Goal: Task Accomplishment & Management: Complete application form

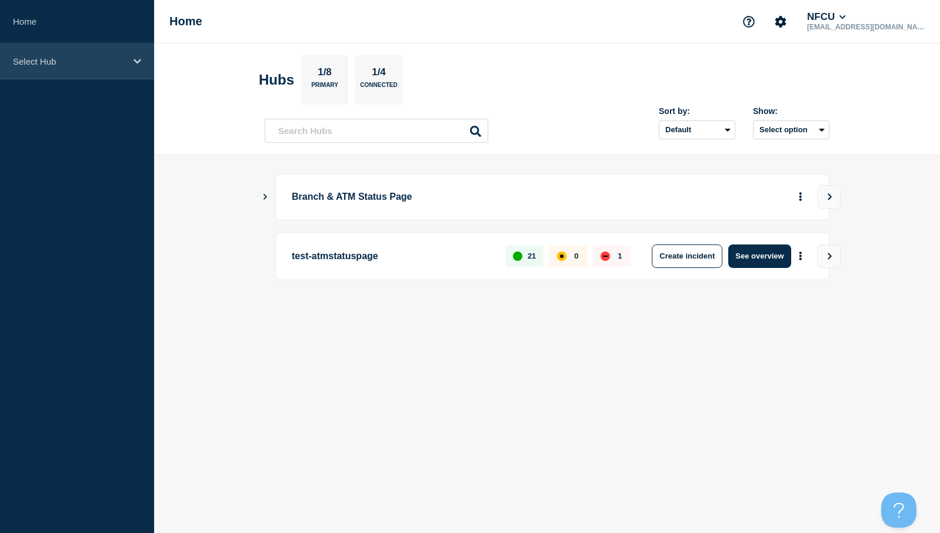
click at [138, 61] on icon at bounding box center [138, 61] width 8 height 9
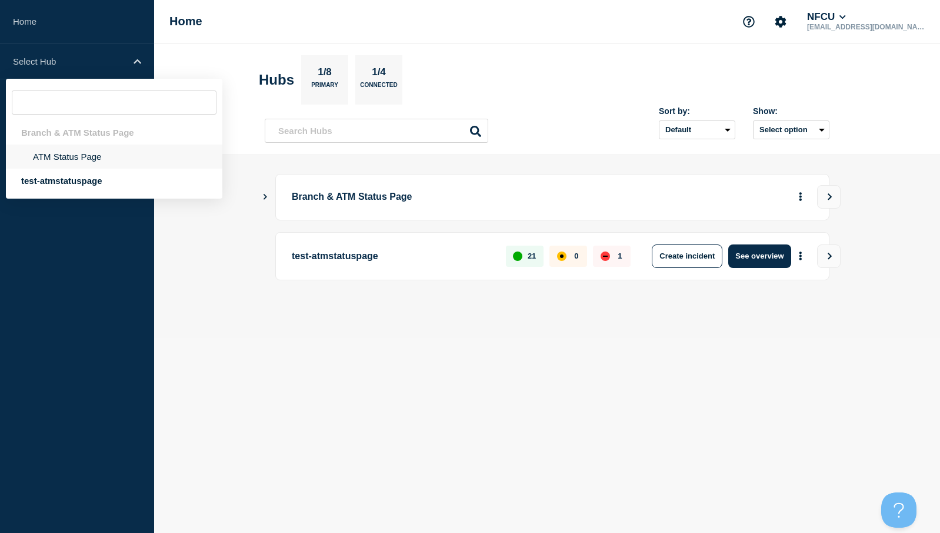
click at [65, 157] on li "ATM Status Page" at bounding box center [114, 157] width 216 height 24
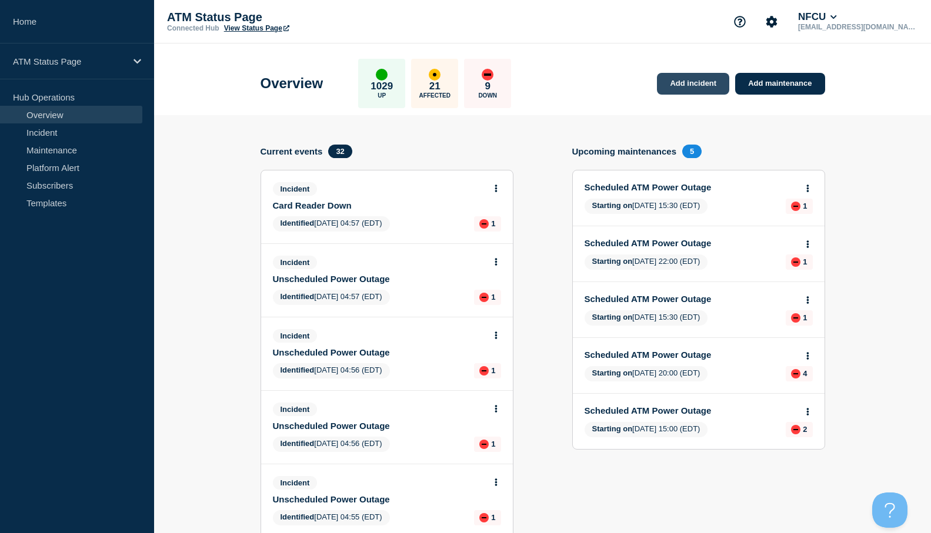
click at [691, 85] on link "Add incident" at bounding box center [693, 84] width 72 height 22
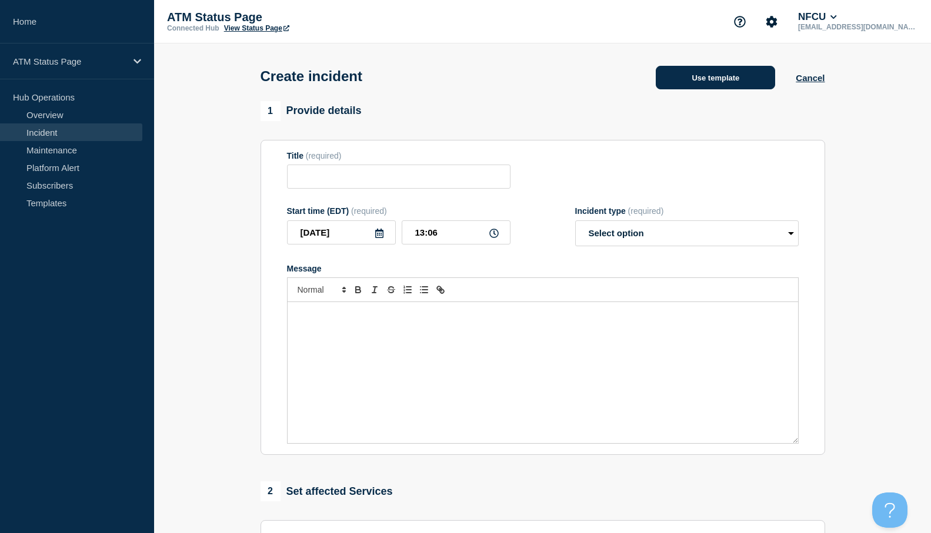
click at [705, 82] on button "Use template" at bounding box center [715, 78] width 119 height 24
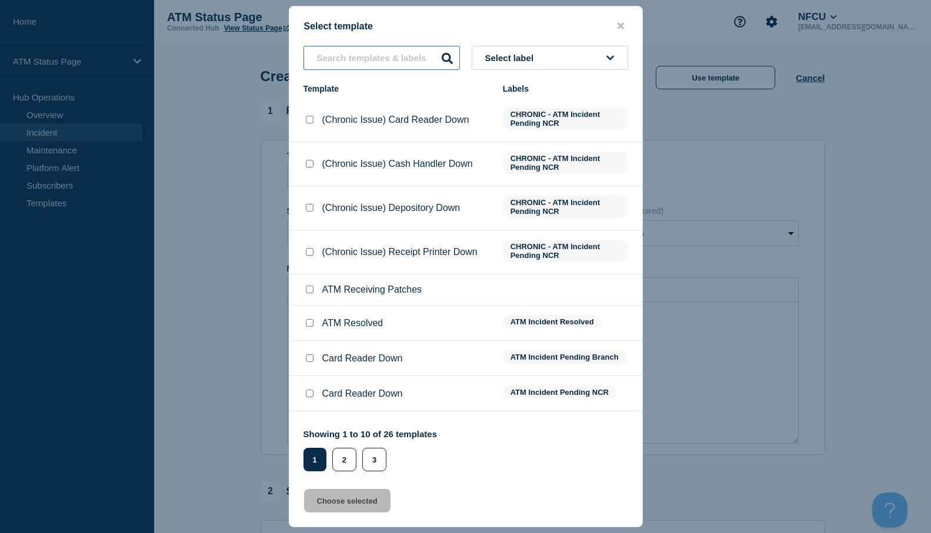
click at [391, 64] on input "text" at bounding box center [381, 58] width 156 height 24
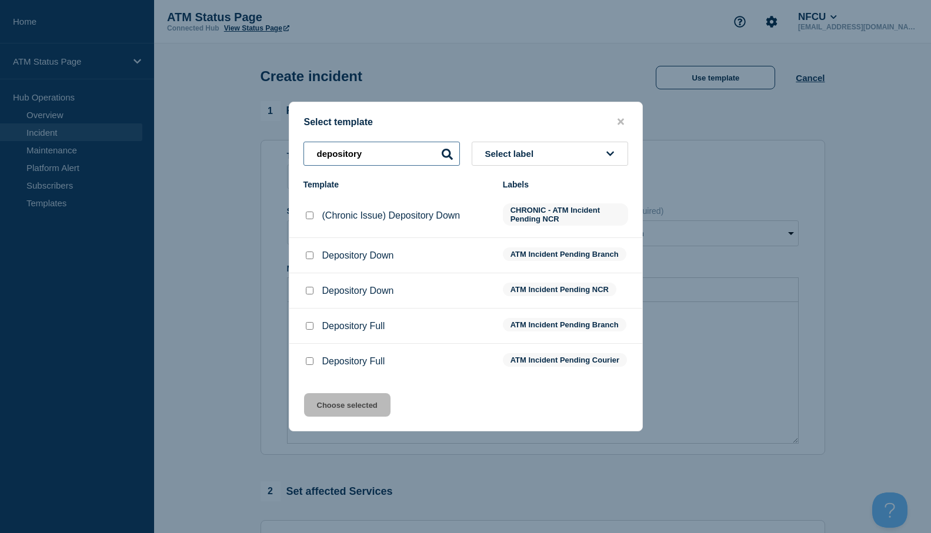
type input "depository"
click at [310, 256] on input "Depository Down checkbox" at bounding box center [310, 256] width 8 height 8
checkbox input "true"
click at [344, 409] on button "Choose selected" at bounding box center [347, 405] width 86 height 24
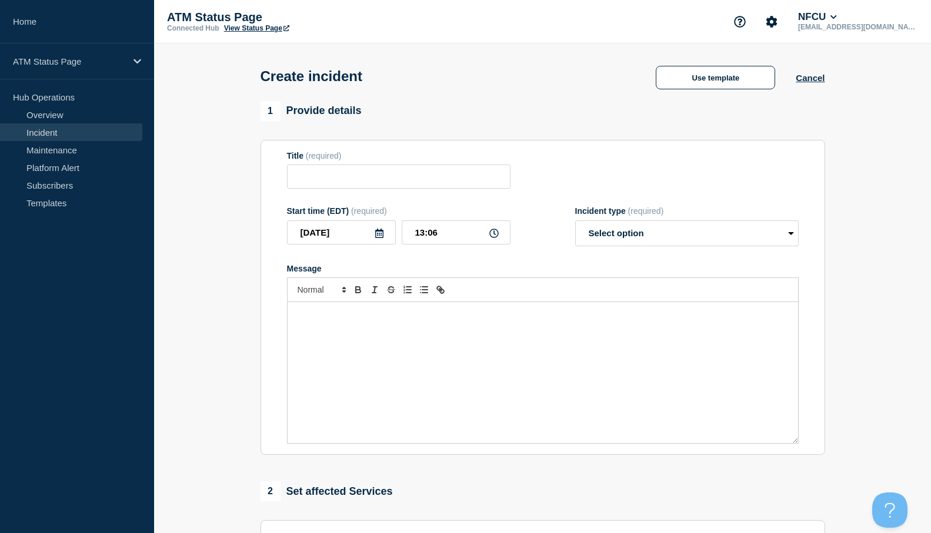
type input "Depository Down"
select select "identified"
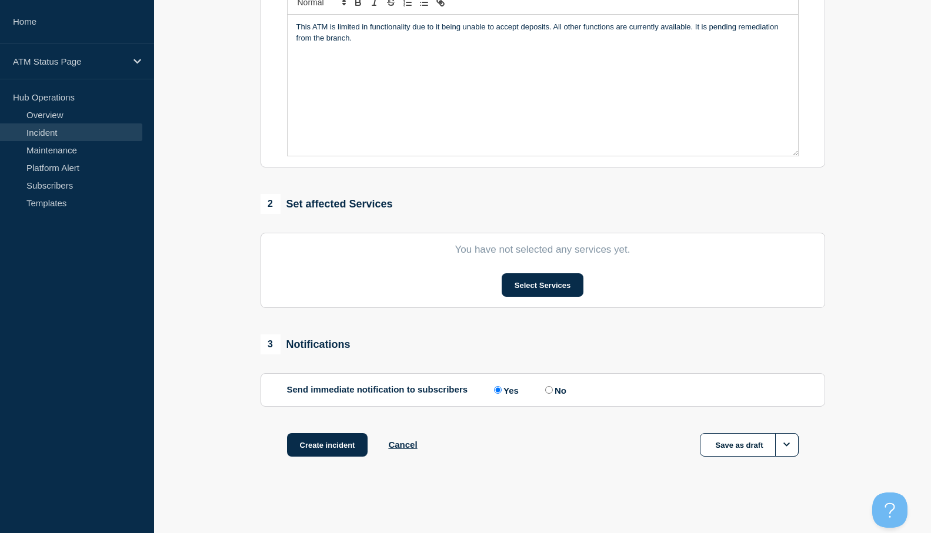
scroll to position [291, 0]
click at [522, 287] on button "Select Services" at bounding box center [543, 285] width 82 height 24
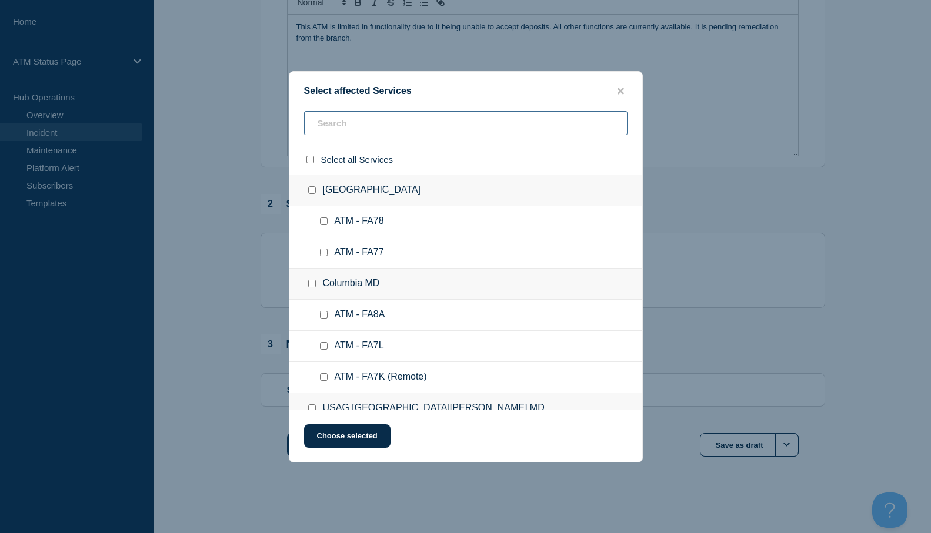
click at [333, 131] on input "text" at bounding box center [465, 123] width 323 height 24
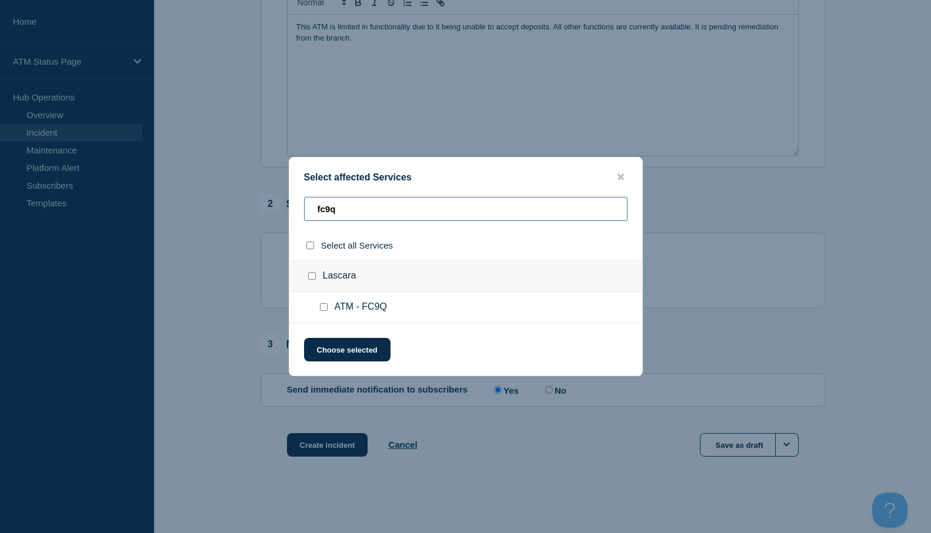
type input "fc9q"
click at [326, 310] on input "ATM - FC9Q checkbox" at bounding box center [324, 307] width 8 height 8
checkbox input "true"
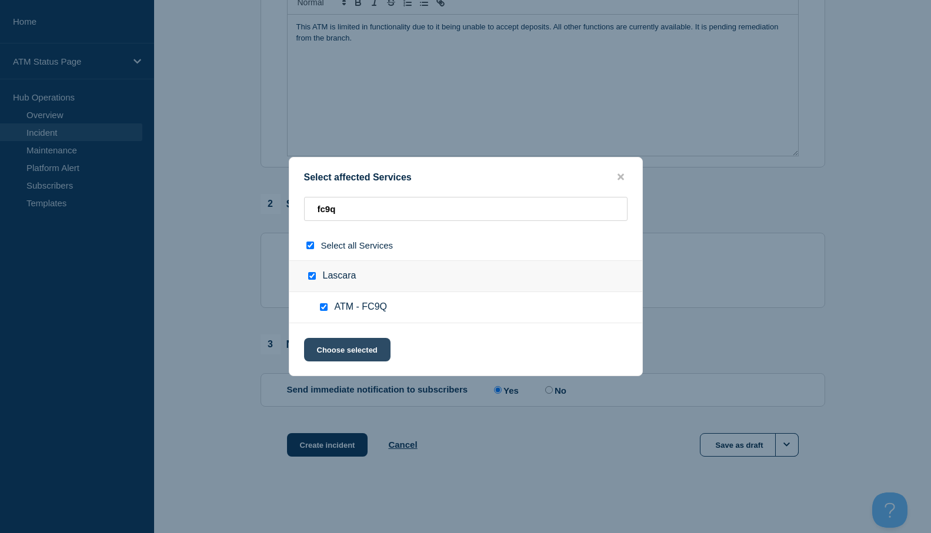
click at [333, 344] on button "Choose selected" at bounding box center [347, 350] width 86 height 24
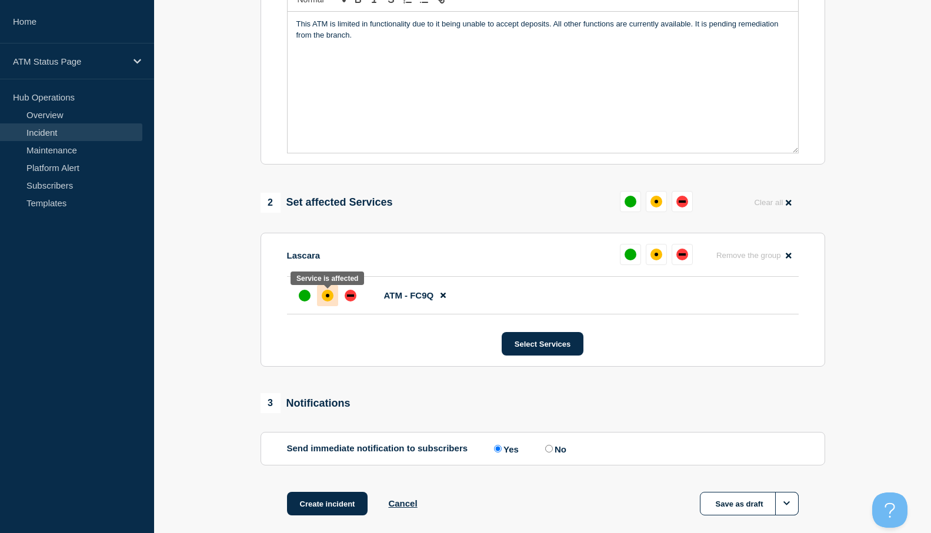
click at [329, 301] on div "affected" at bounding box center [328, 296] width 12 height 12
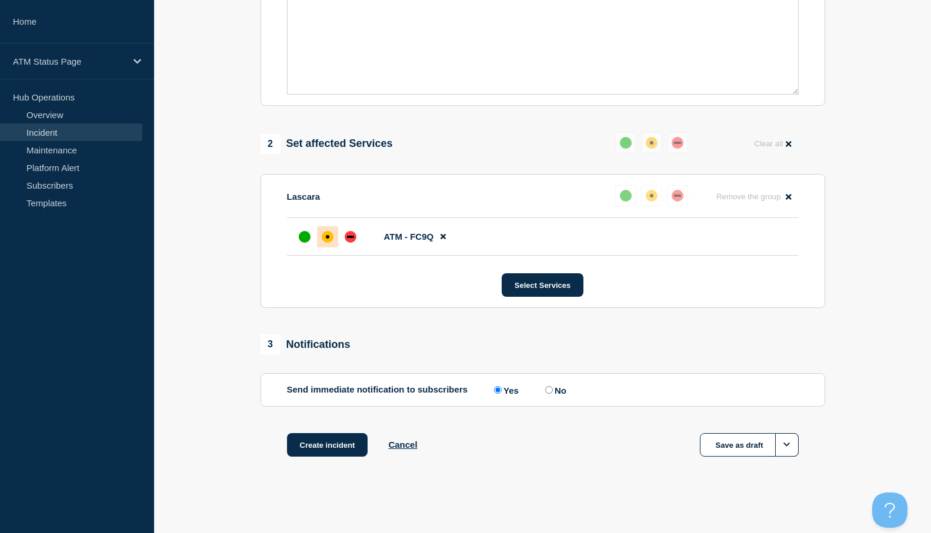
scroll to position [352, 0]
click at [341, 445] on button "Create incident" at bounding box center [327, 445] width 81 height 24
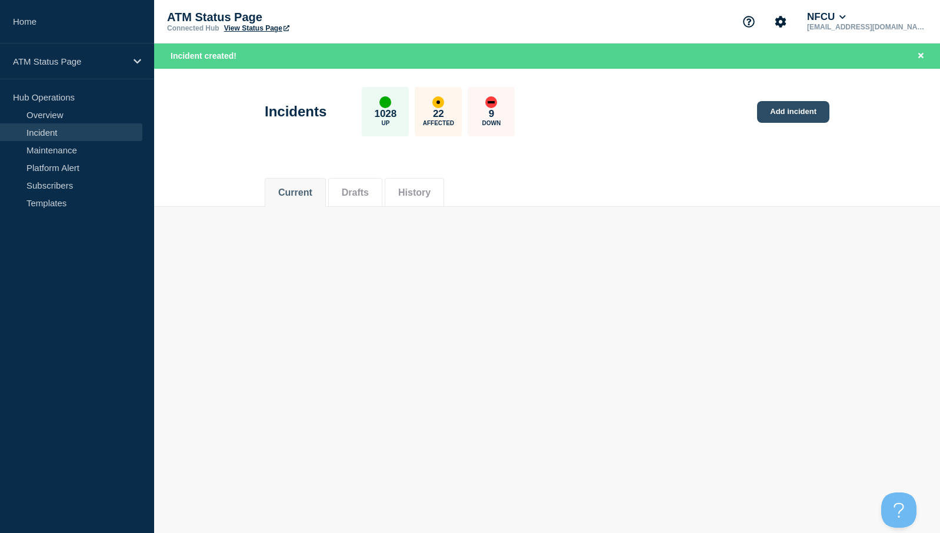
click at [790, 114] on link "Add incident" at bounding box center [793, 112] width 72 height 22
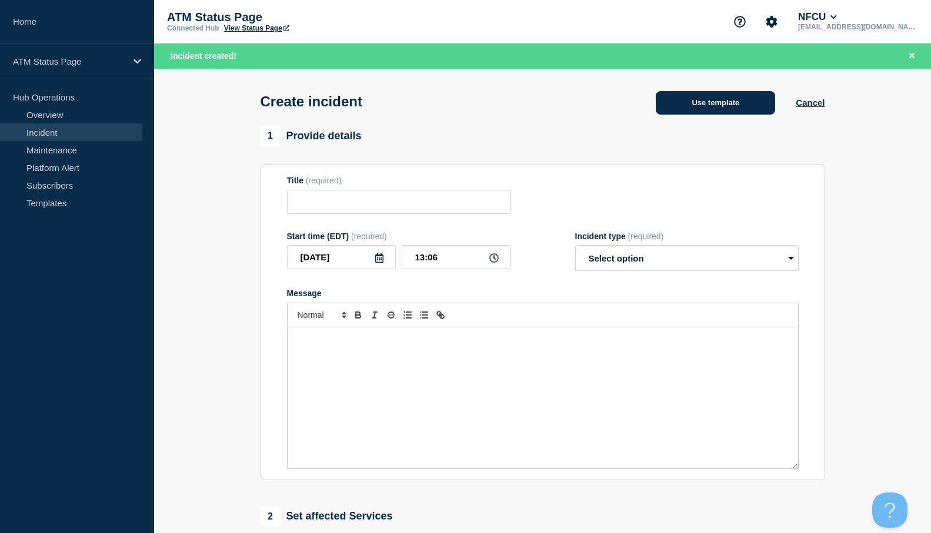
click at [716, 104] on button "Use template" at bounding box center [715, 103] width 119 height 24
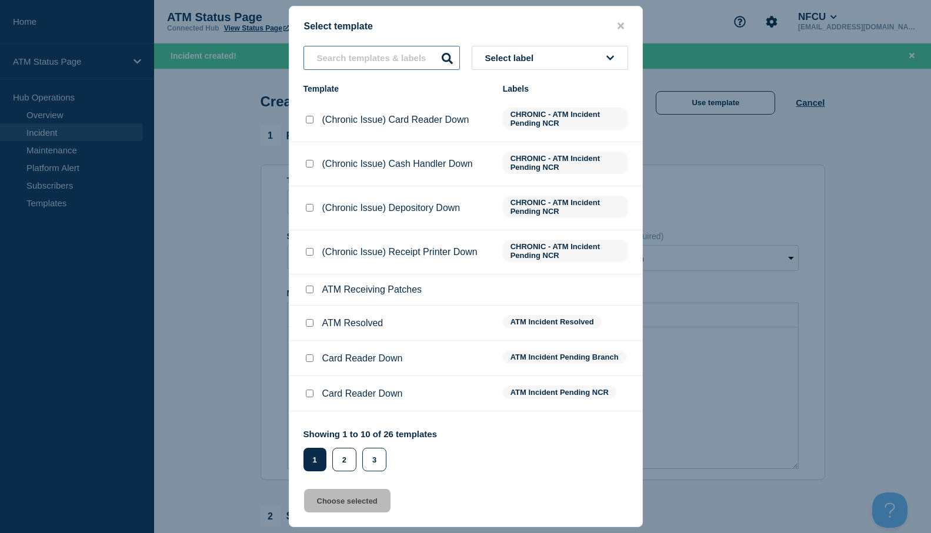
click at [375, 53] on input "text" at bounding box center [381, 58] width 156 height 24
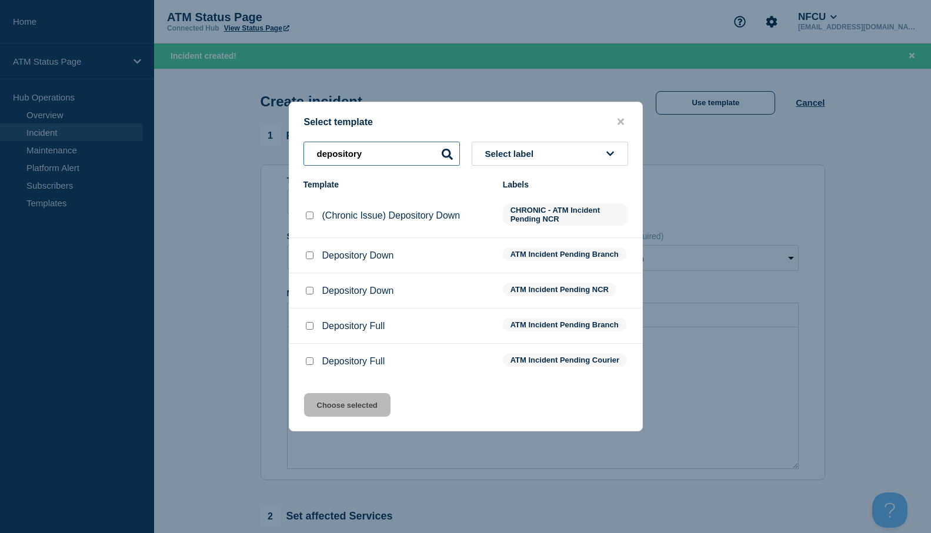
type input "depository"
drag, startPoint x: 307, startPoint y: 256, endPoint x: 316, endPoint y: 272, distance: 18.5
click at [308, 256] on input "Depository Down checkbox" at bounding box center [310, 256] width 8 height 8
checkbox input "true"
click at [358, 411] on button "Choose selected" at bounding box center [347, 405] width 86 height 24
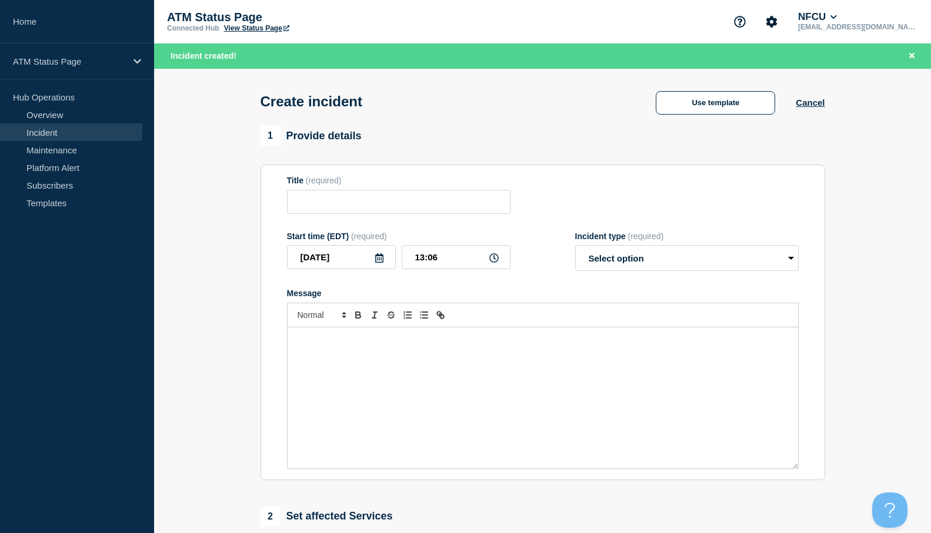
type input "Depository Down"
select select "identified"
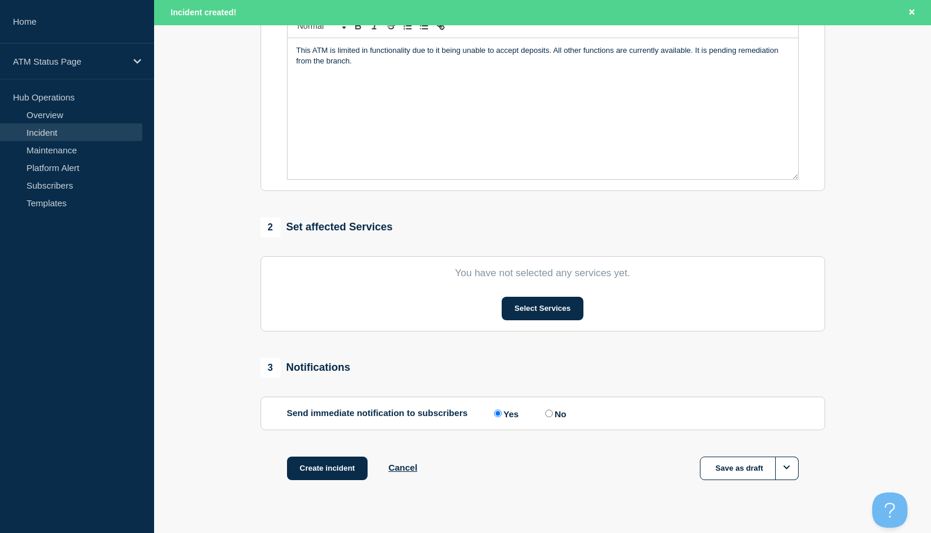
scroll to position [294, 0]
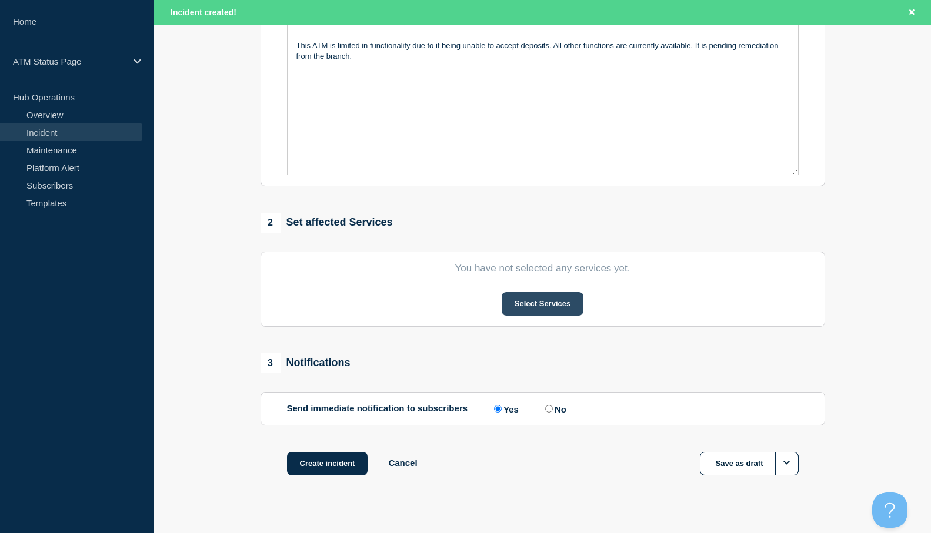
click at [539, 311] on button "Select Services" at bounding box center [543, 304] width 82 height 24
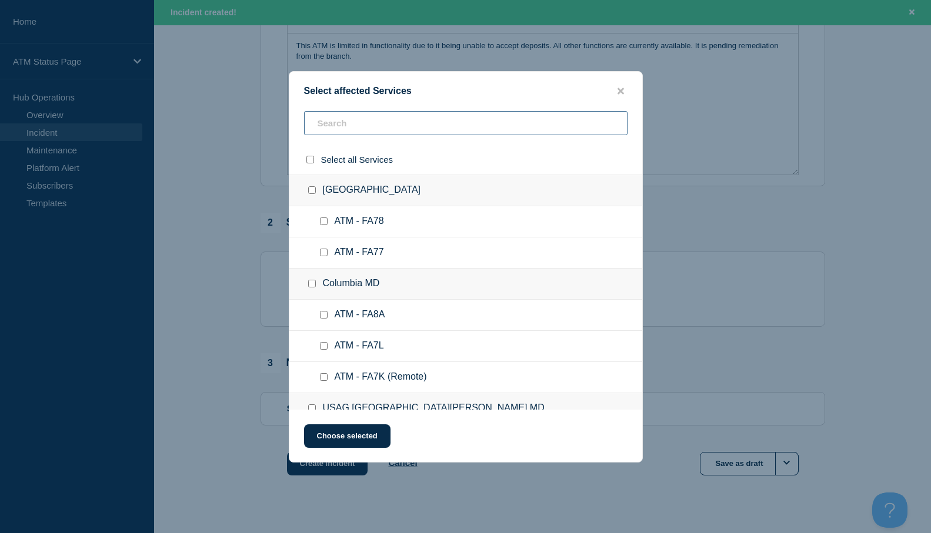
click at [326, 122] on input "text" at bounding box center [465, 123] width 323 height 24
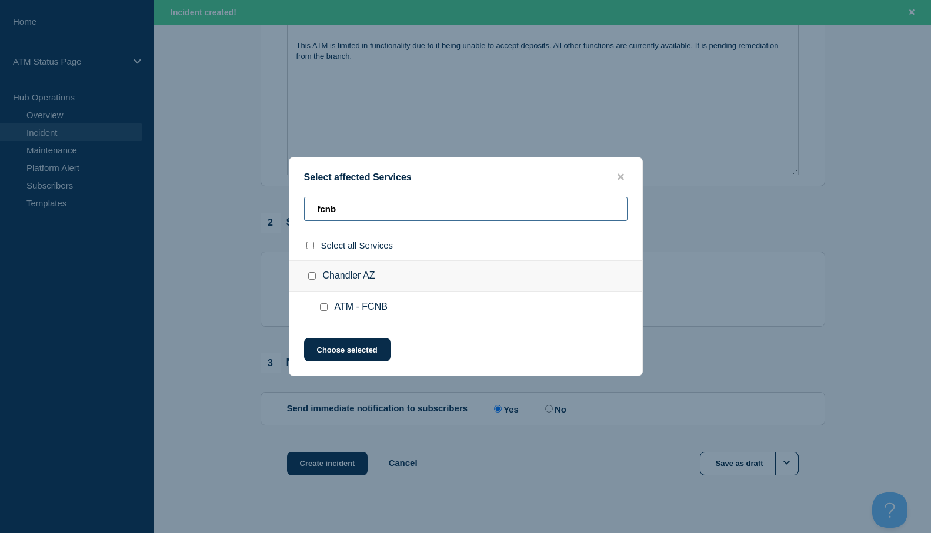
type input "fcnb"
click at [323, 309] on input "ATM - FCNB checkbox" at bounding box center [324, 307] width 8 height 8
checkbox input "true"
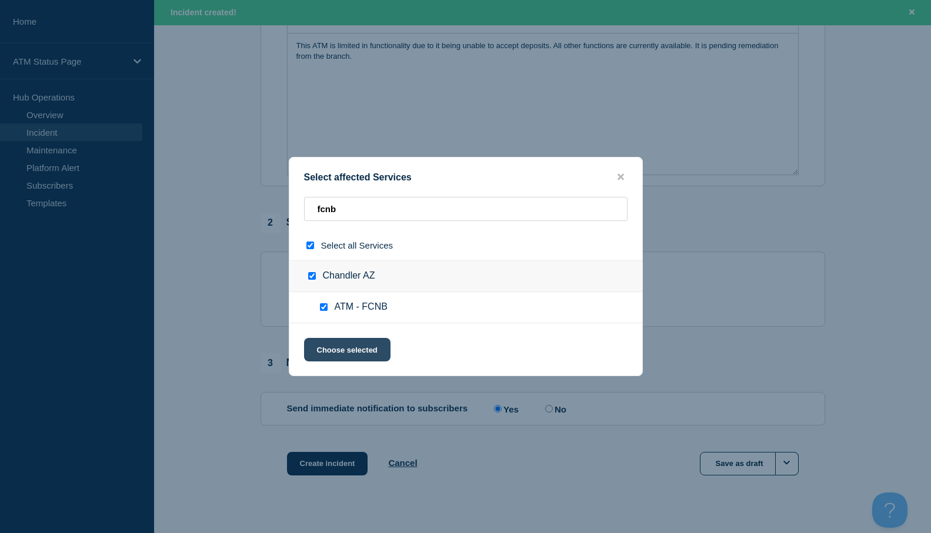
click at [335, 349] on button "Choose selected" at bounding box center [347, 350] width 86 height 24
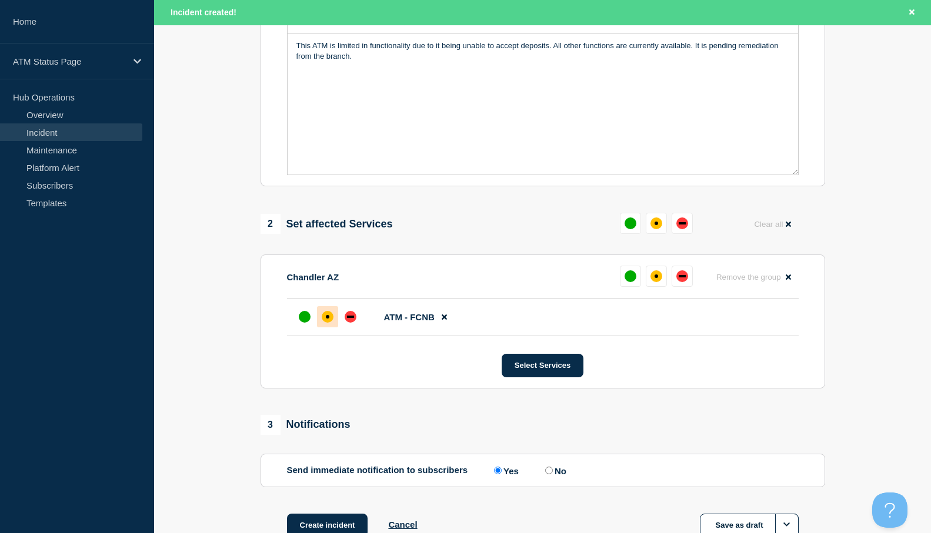
click at [329, 326] on div at bounding box center [327, 316] width 21 height 21
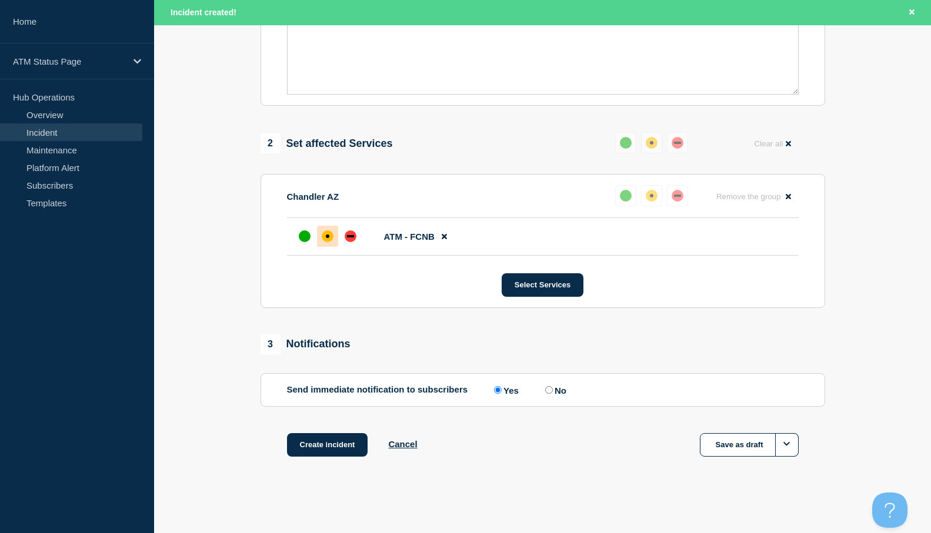
scroll to position [378, 0]
click at [336, 449] on button "Create incident" at bounding box center [327, 445] width 81 height 24
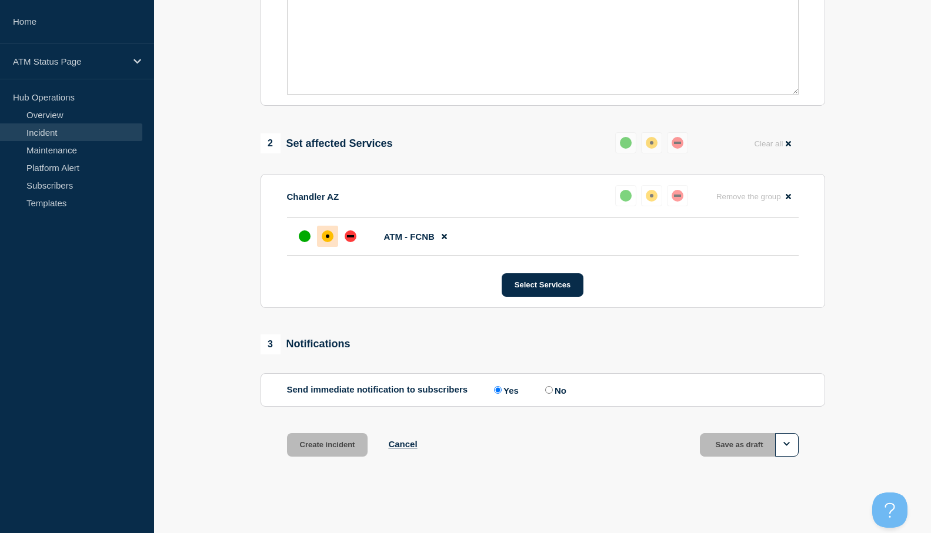
scroll to position [352, 0]
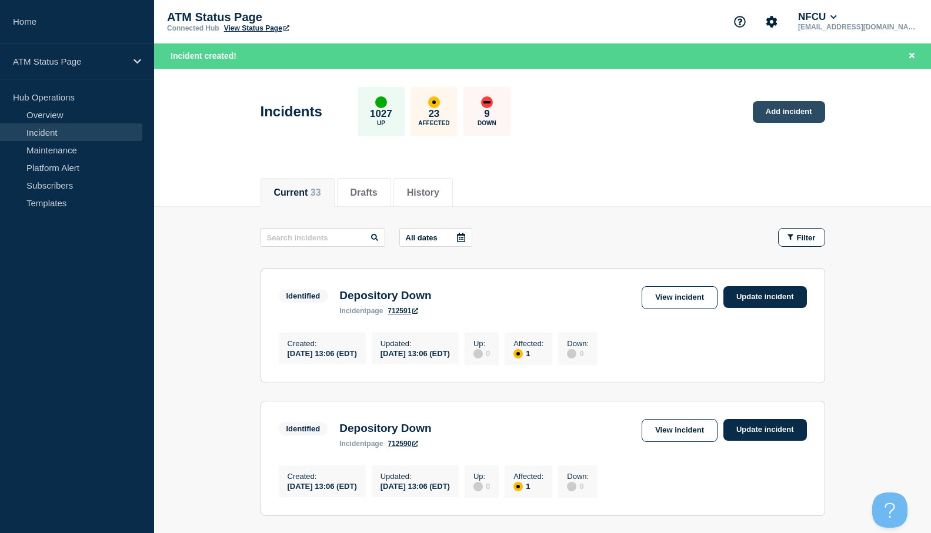
click at [798, 111] on link "Add incident" at bounding box center [789, 112] width 72 height 22
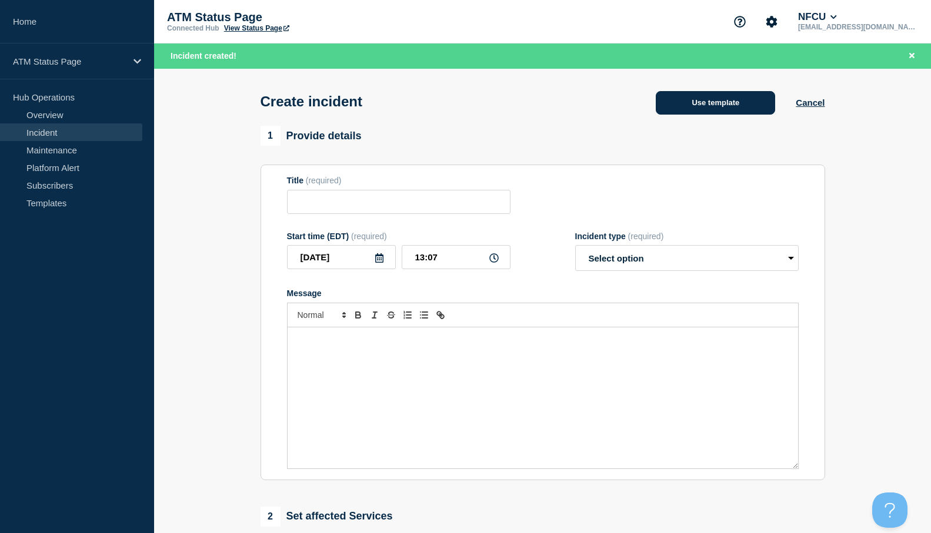
click at [685, 109] on button "Use template" at bounding box center [715, 103] width 119 height 24
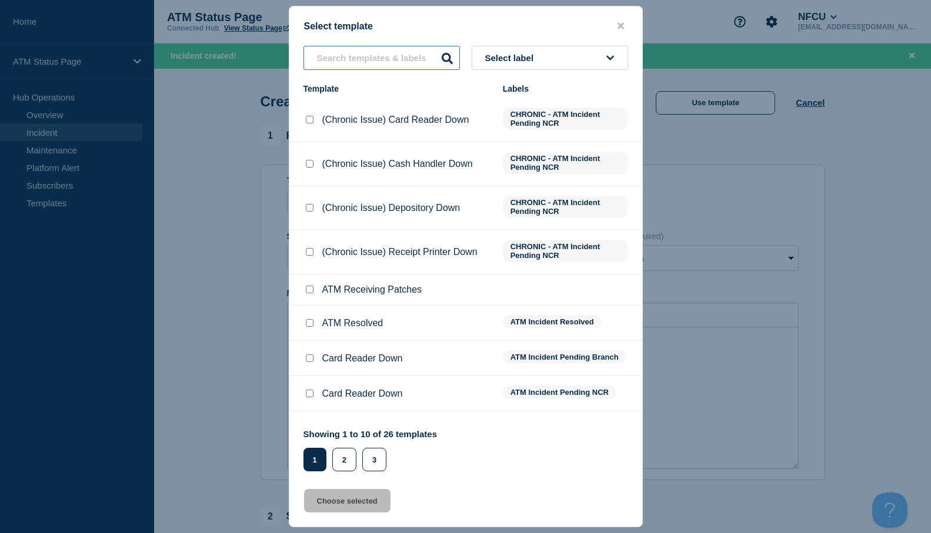
click at [389, 65] on input "text" at bounding box center [381, 58] width 156 height 24
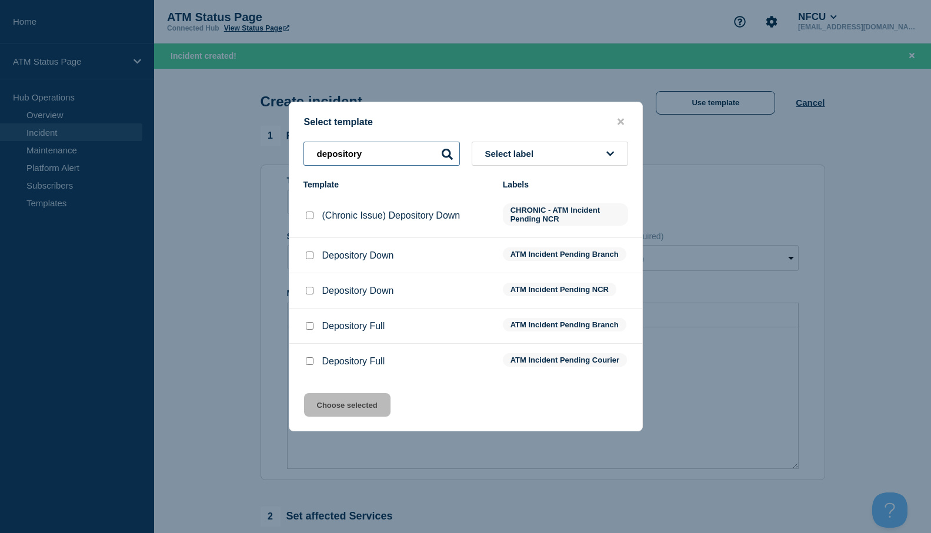
type input "depository"
click at [308, 252] on input "Depository Down checkbox" at bounding box center [310, 256] width 8 height 8
checkbox input "true"
click at [342, 410] on button "Choose selected" at bounding box center [347, 405] width 86 height 24
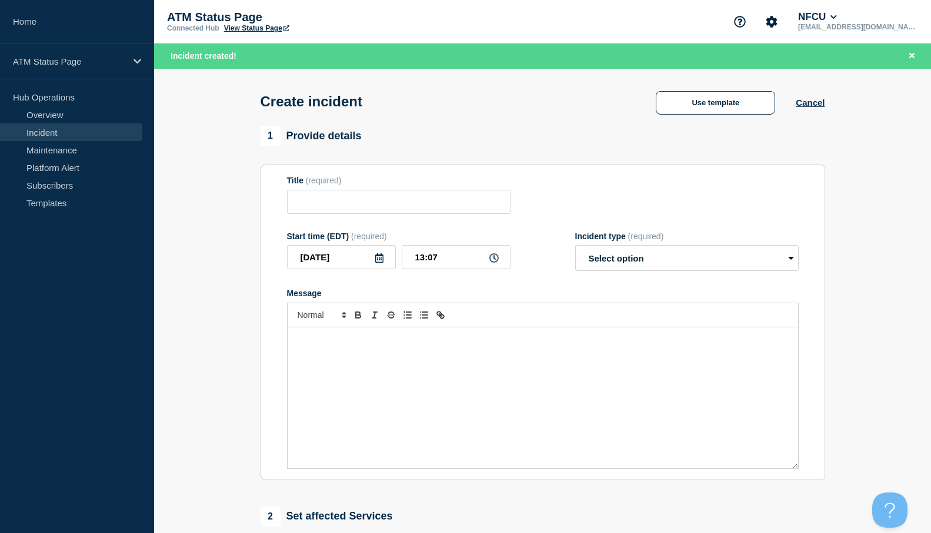
type input "Depository Down"
select select "identified"
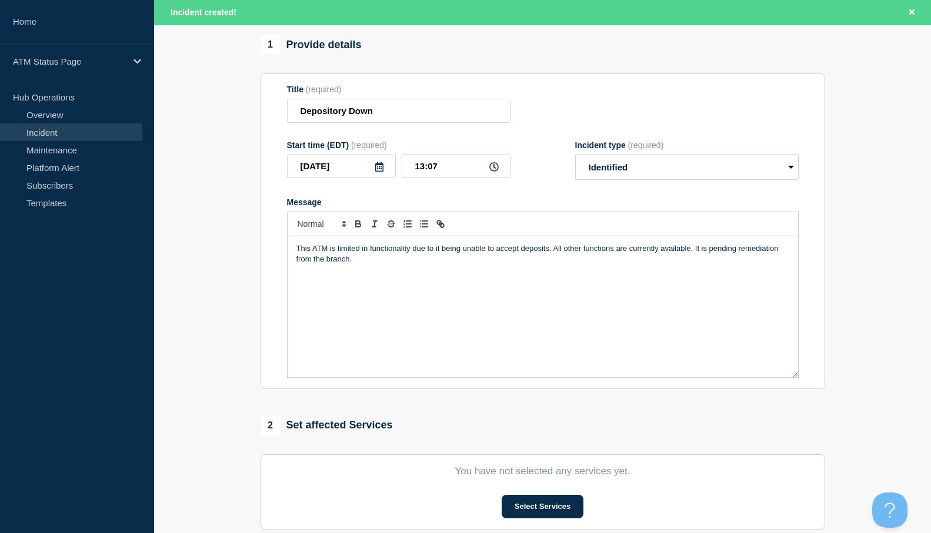
scroll to position [294, 0]
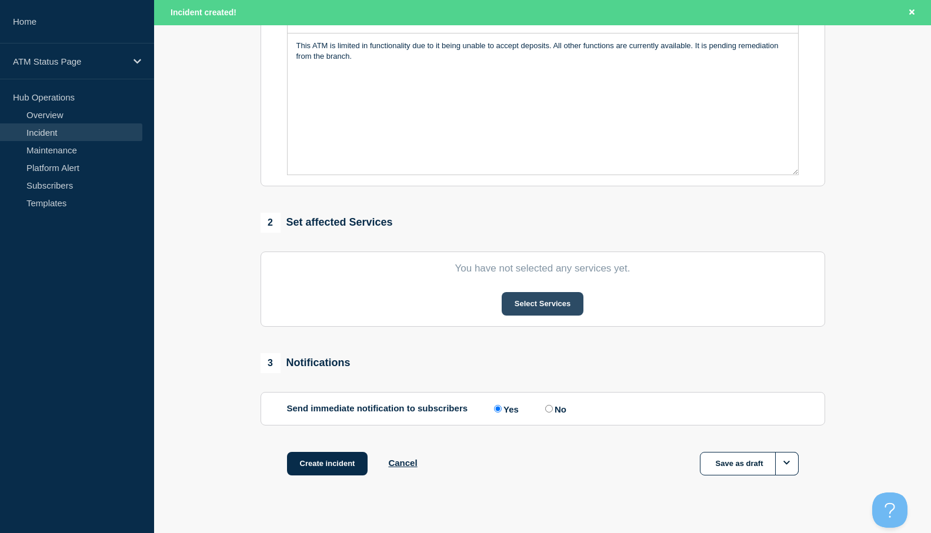
click at [533, 306] on button "Select Services" at bounding box center [543, 304] width 82 height 24
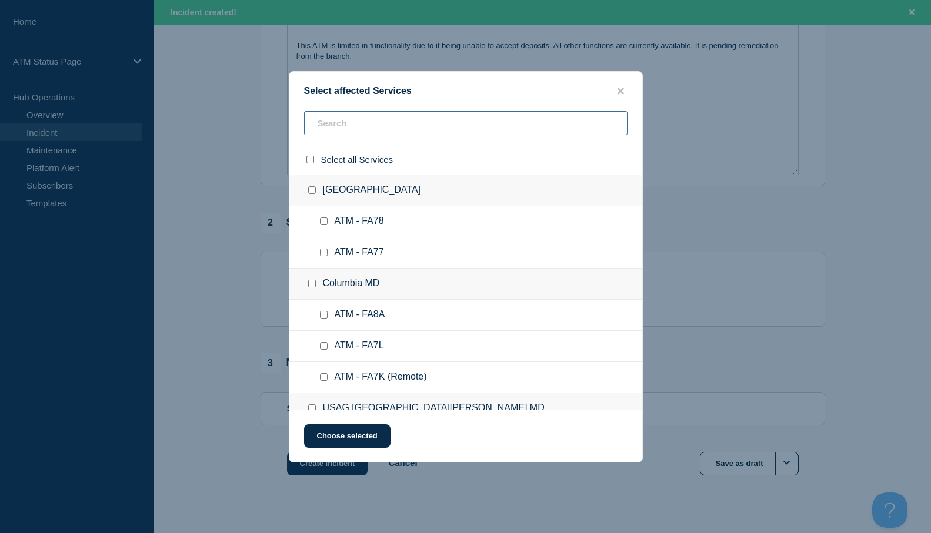
click at [318, 124] on input "text" at bounding box center [465, 123] width 323 height 24
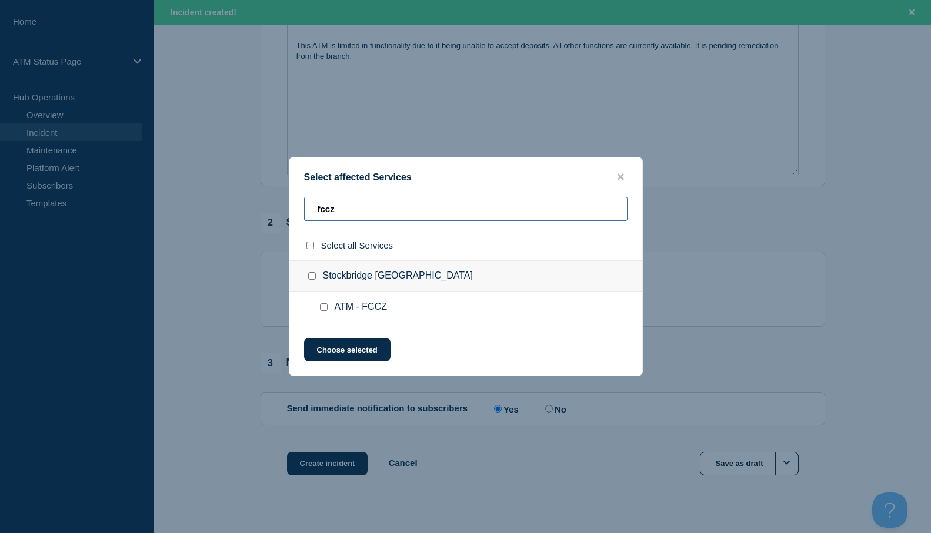
type input "fccz"
click at [322, 310] on input "ATM - FCCZ checkbox" at bounding box center [324, 307] width 8 height 8
checkbox input "true"
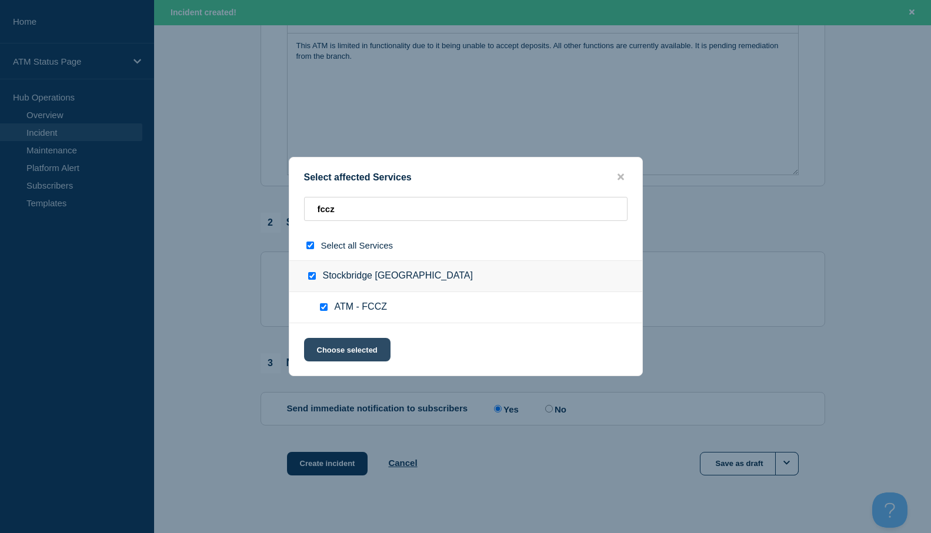
click at [333, 349] on button "Choose selected" at bounding box center [347, 350] width 86 height 24
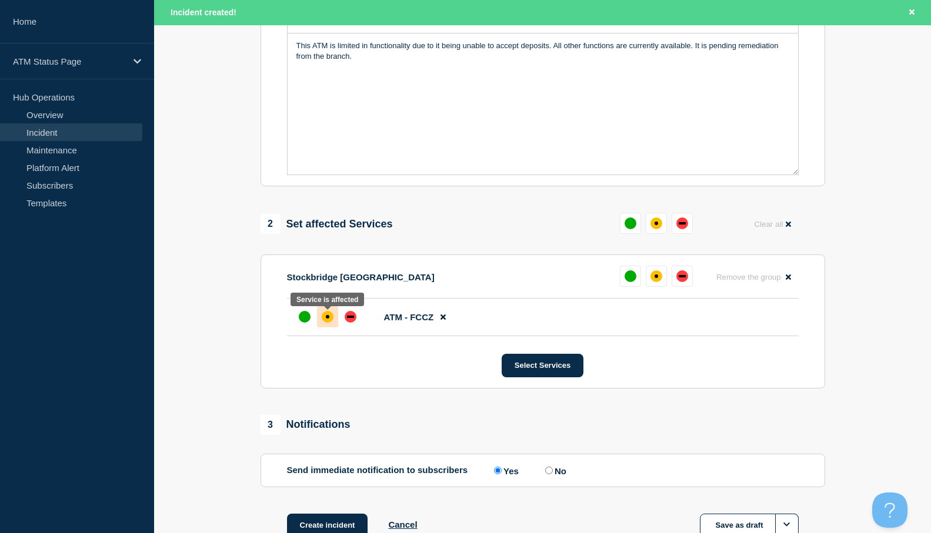
click at [328, 315] on div "affected" at bounding box center [328, 317] width 12 height 12
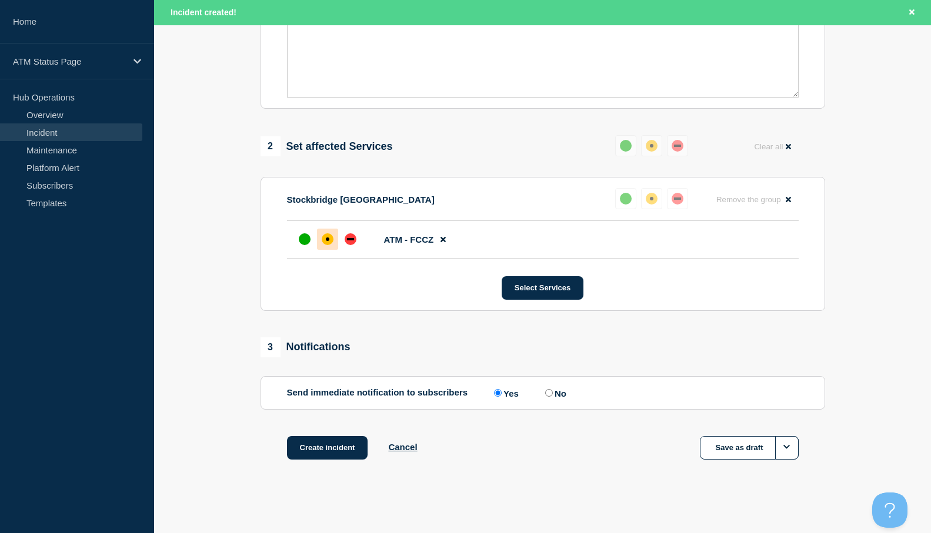
scroll to position [378, 0]
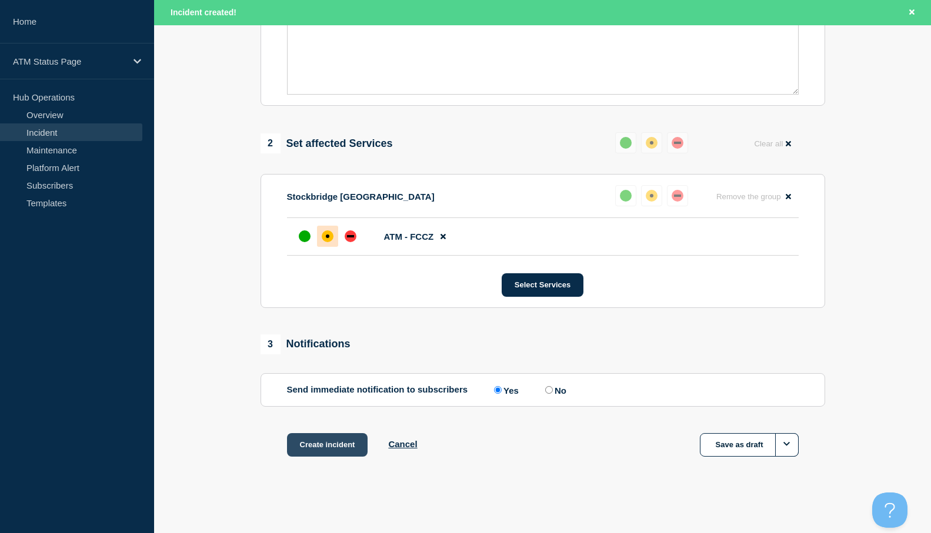
click at [334, 439] on button "Create incident" at bounding box center [327, 445] width 81 height 24
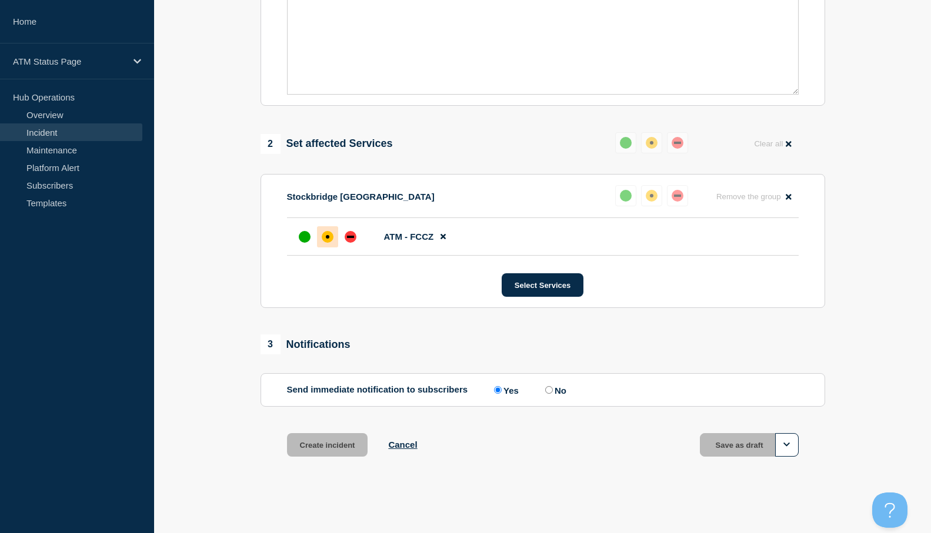
scroll to position [352, 0]
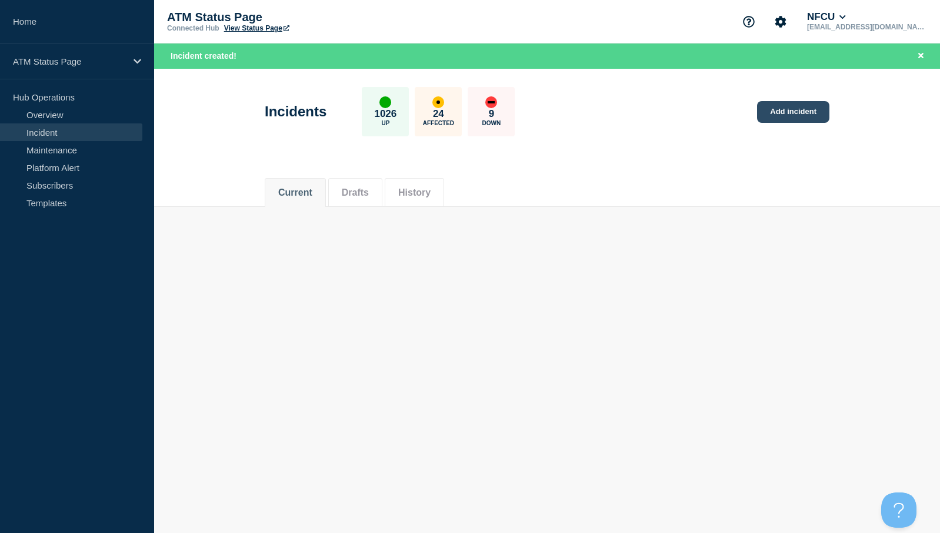
click at [802, 108] on link "Add incident" at bounding box center [793, 112] width 72 height 22
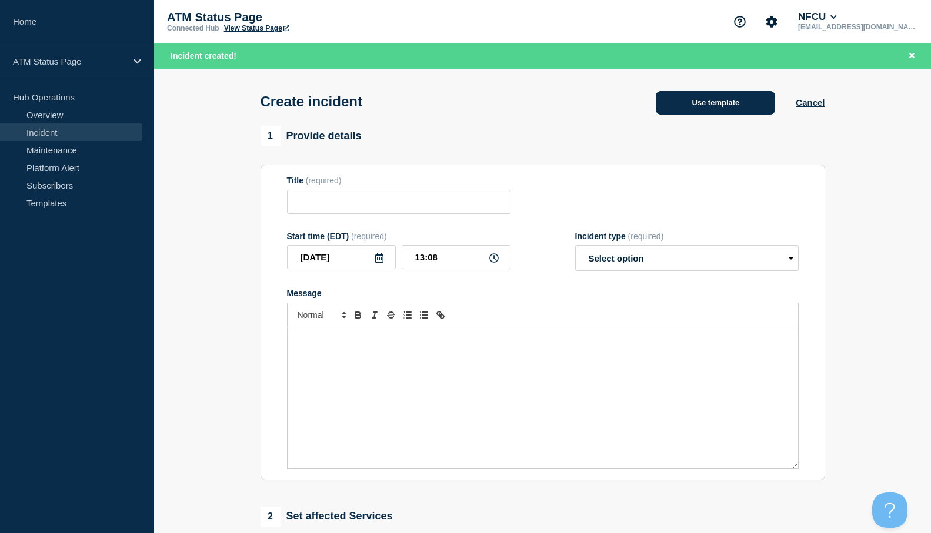
click at [713, 102] on button "Use template" at bounding box center [715, 103] width 119 height 24
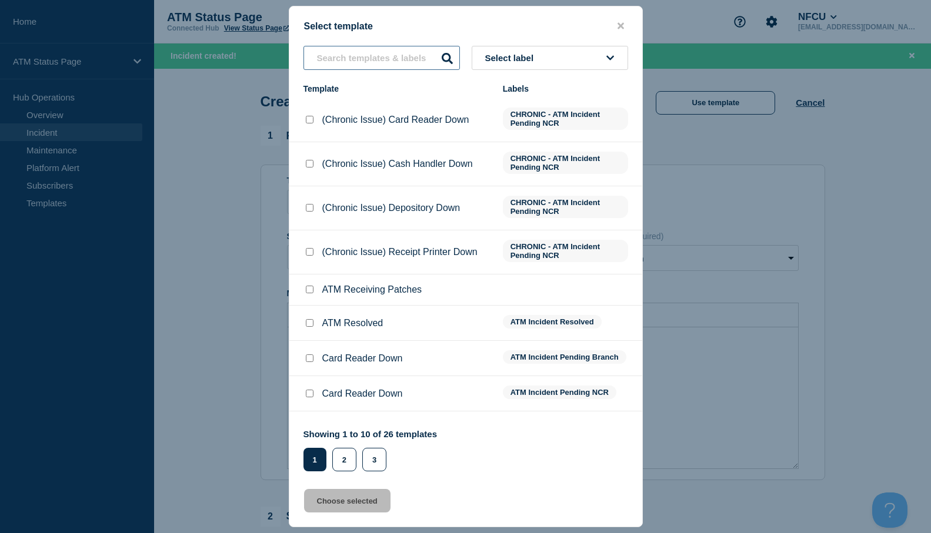
click at [391, 59] on input "text" at bounding box center [381, 58] width 156 height 24
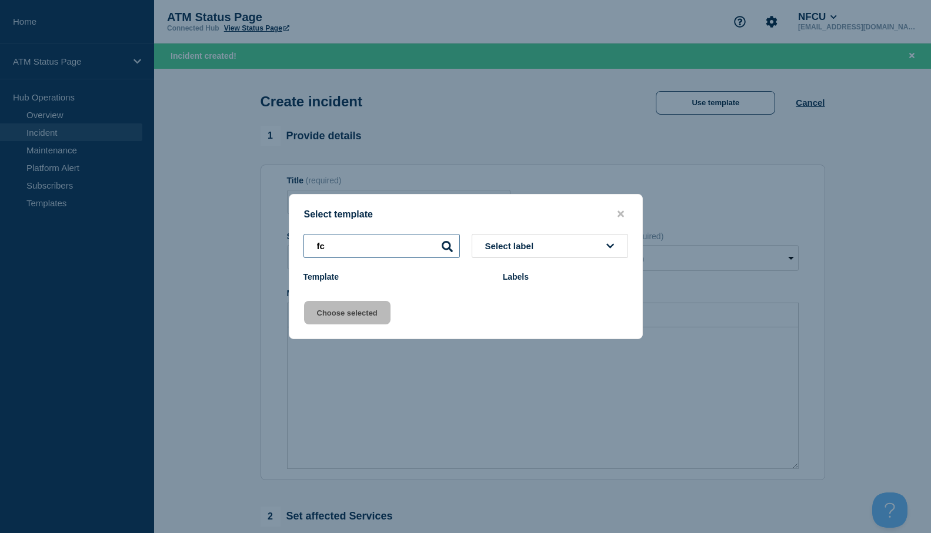
type input "f"
click at [355, 243] on input "deposiotyr" at bounding box center [381, 246] width 156 height 24
drag, startPoint x: 355, startPoint y: 243, endPoint x: 356, endPoint y: 252, distance: 8.8
click at [355, 250] on input "deposiotyr" at bounding box center [381, 246] width 156 height 24
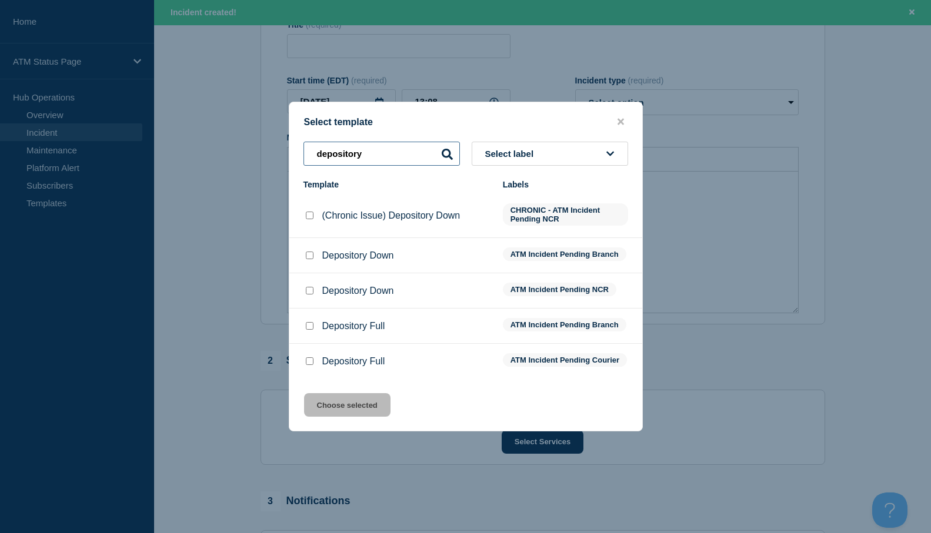
scroll to position [176, 0]
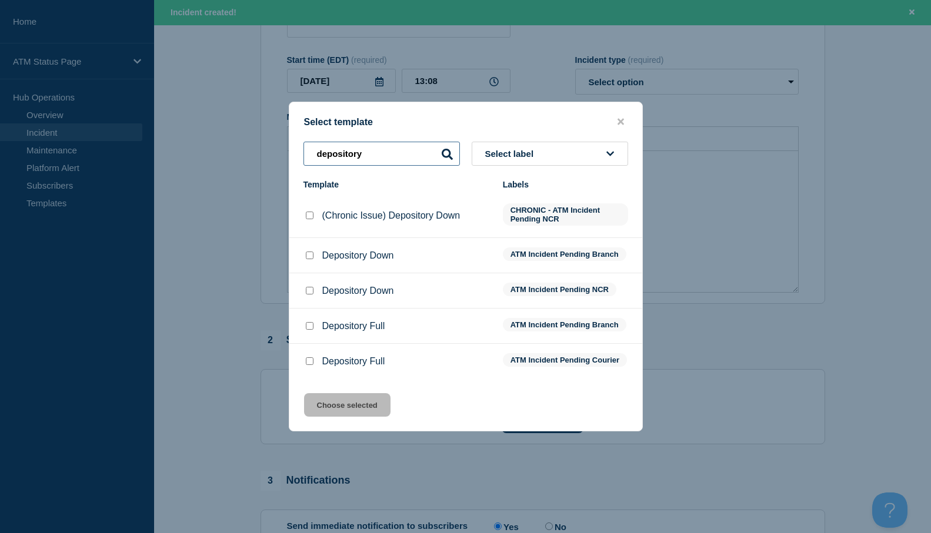
type input "depository"
click at [308, 289] on input "Depository Down checkbox" at bounding box center [310, 291] width 8 height 8
checkbox input "true"
click at [333, 409] on button "Choose selected" at bounding box center [347, 405] width 86 height 24
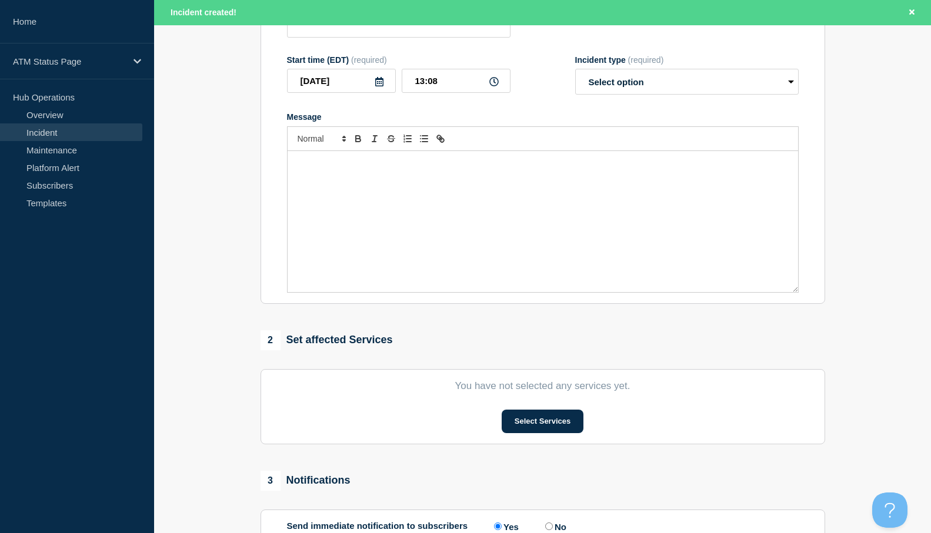
type input "Depository Down"
select select "identified"
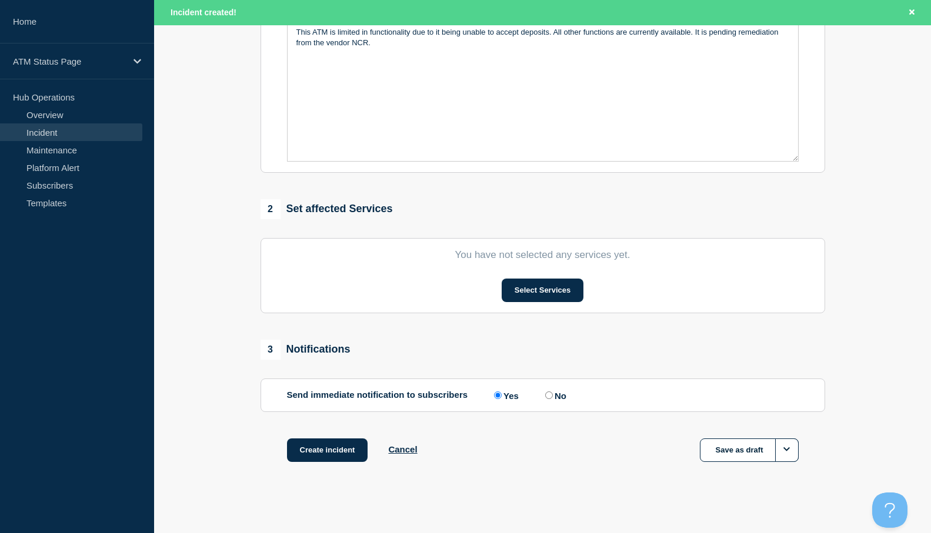
scroll to position [316, 0]
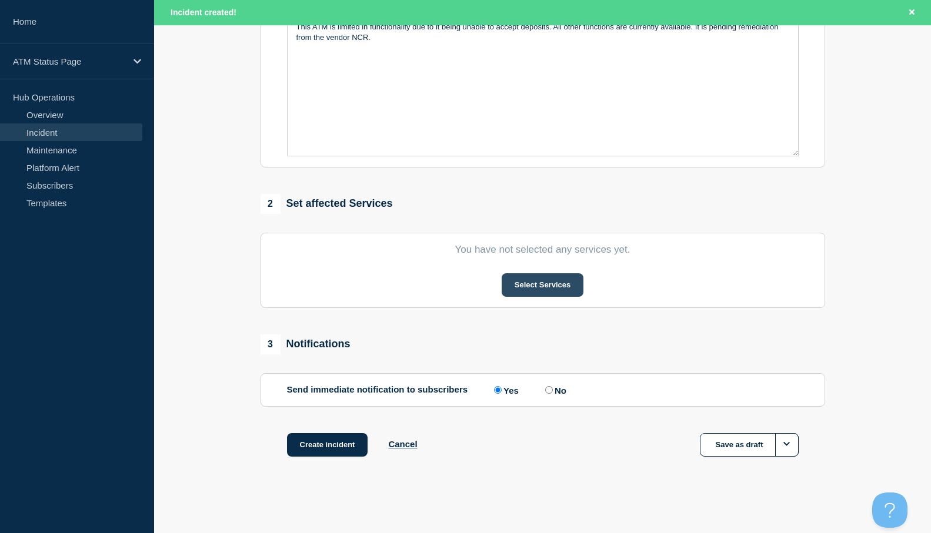
click at [535, 288] on button "Select Services" at bounding box center [543, 285] width 82 height 24
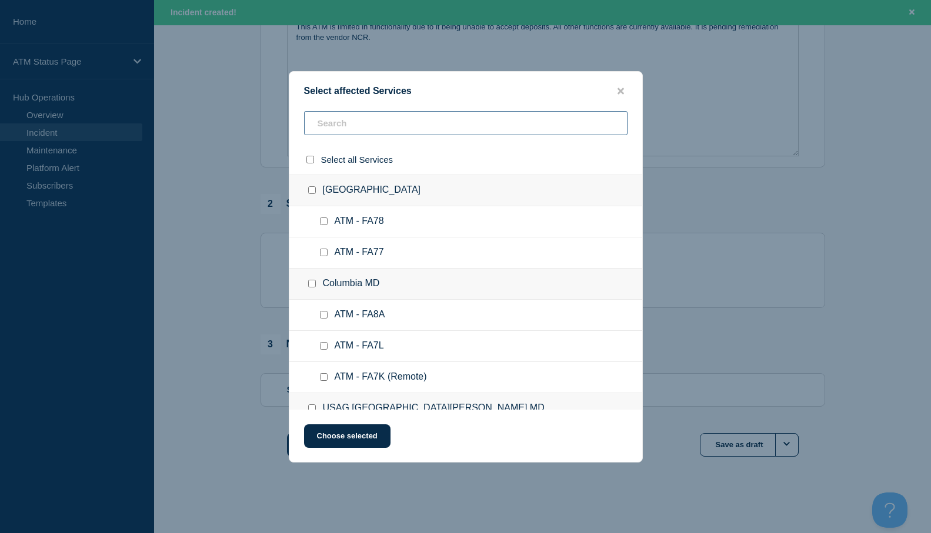
click at [326, 124] on input "text" at bounding box center [465, 123] width 323 height 24
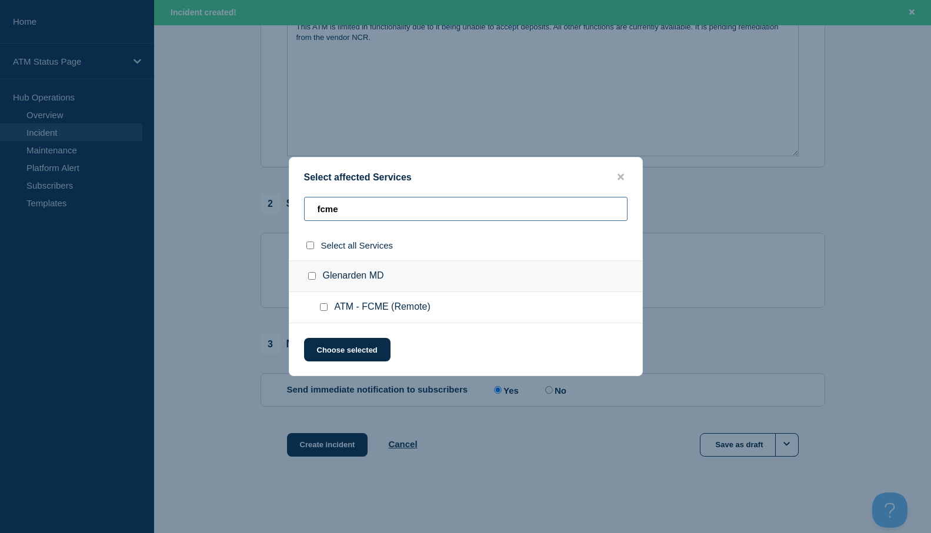
type input "fcme"
click at [326, 305] on input "ATM - FCME (Remote) checkbox" at bounding box center [324, 307] width 8 height 8
checkbox input "true"
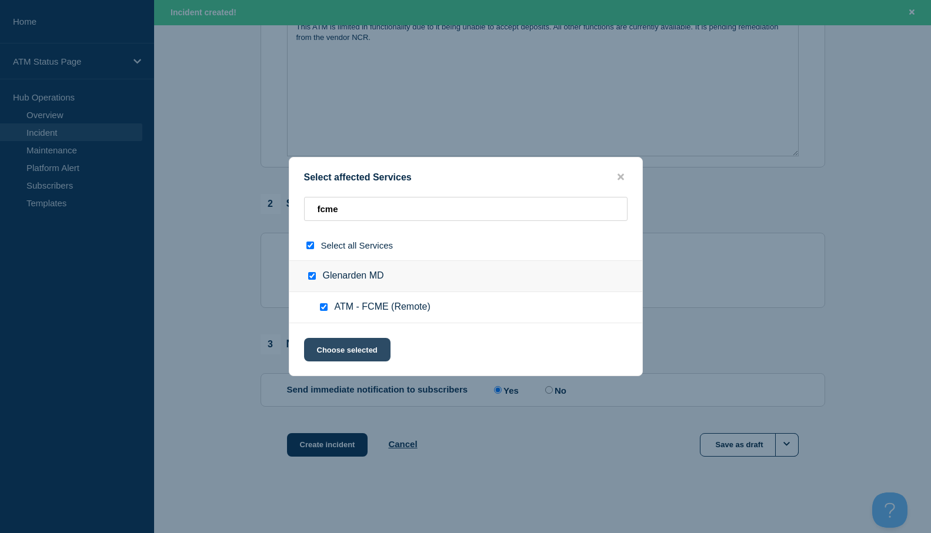
click at [335, 349] on button "Choose selected" at bounding box center [347, 350] width 86 height 24
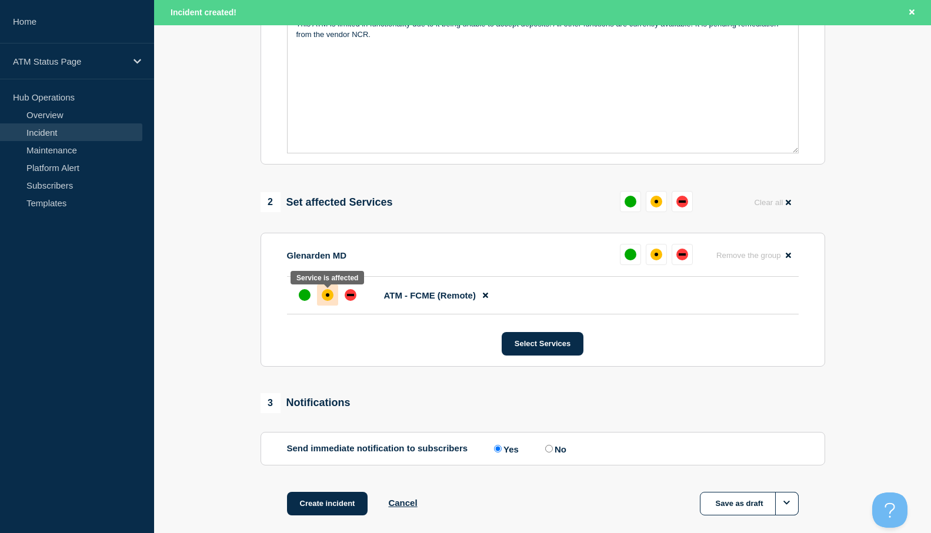
click at [324, 298] on div "affected" at bounding box center [328, 295] width 12 height 12
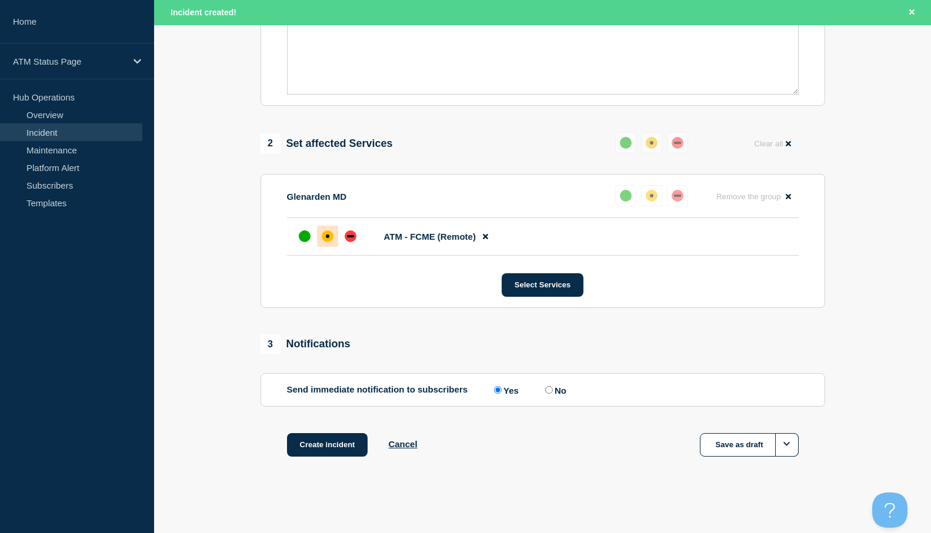
scroll to position [378, 0]
click at [328, 443] on button "Create incident" at bounding box center [327, 445] width 81 height 24
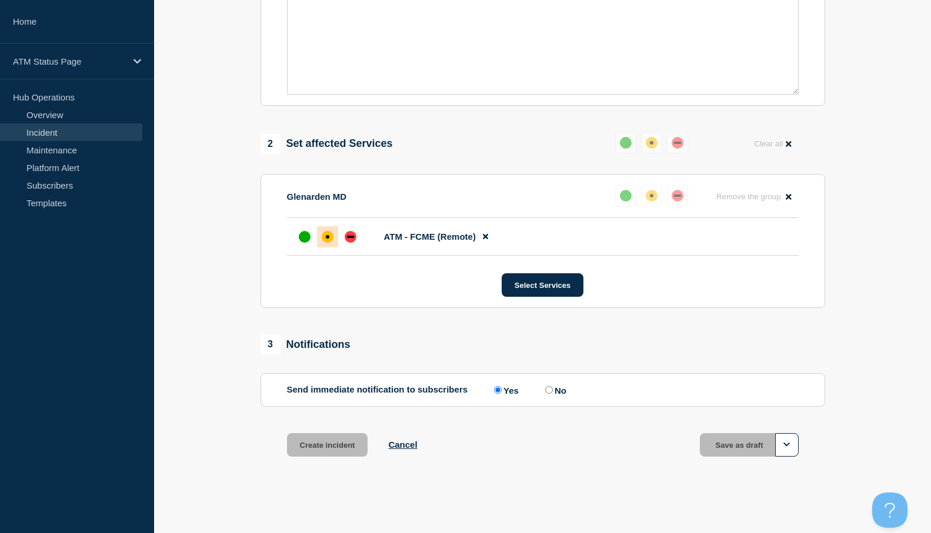
scroll to position [352, 0]
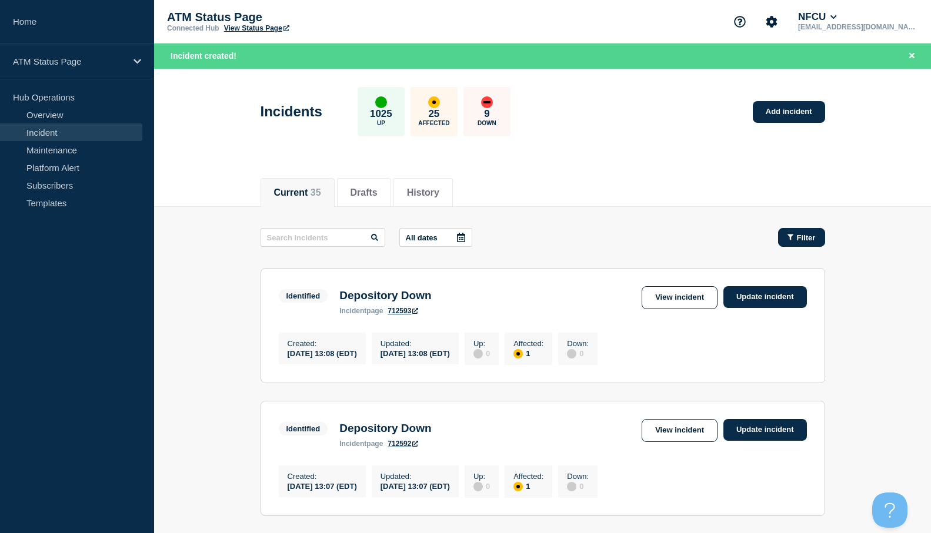
click at [800, 236] on span "Filter" at bounding box center [806, 237] width 19 height 9
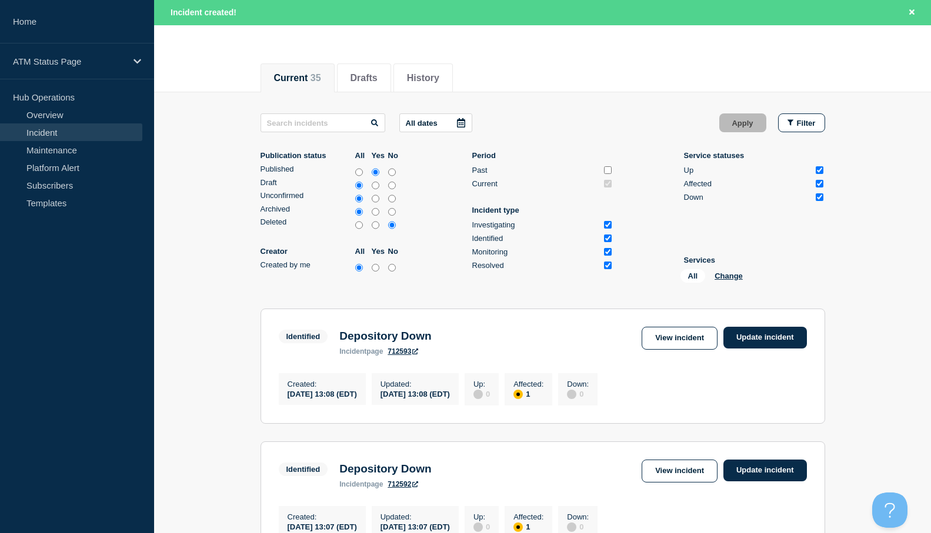
scroll to position [118, 0]
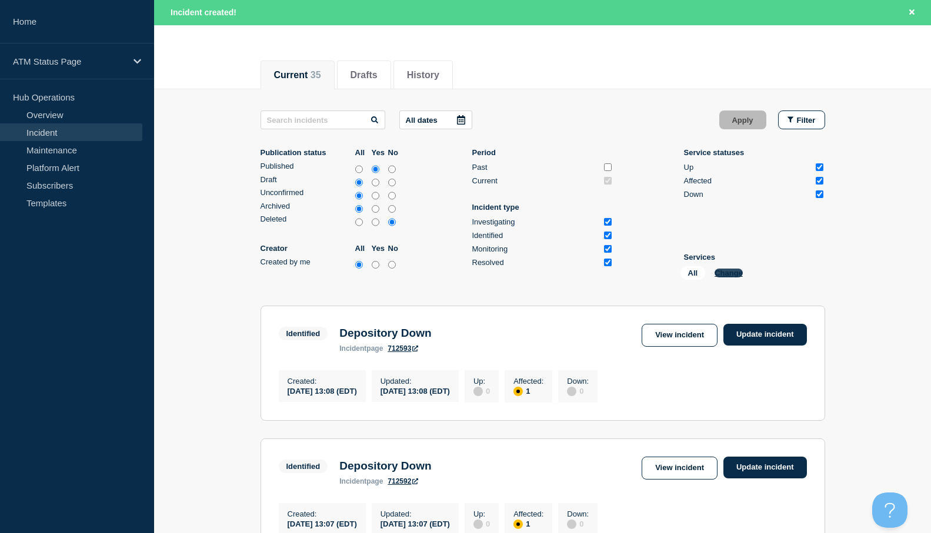
click at [730, 272] on button "Change" at bounding box center [729, 273] width 28 height 9
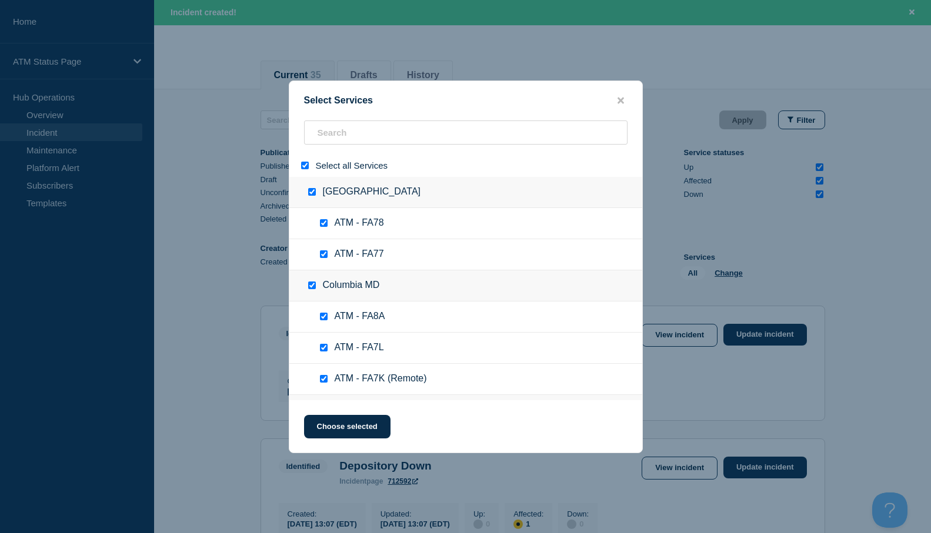
click at [303, 171] on div at bounding box center [307, 165] width 17 height 11
click at [304, 164] on input "select all" at bounding box center [305, 166] width 8 height 8
checkbox input "false"
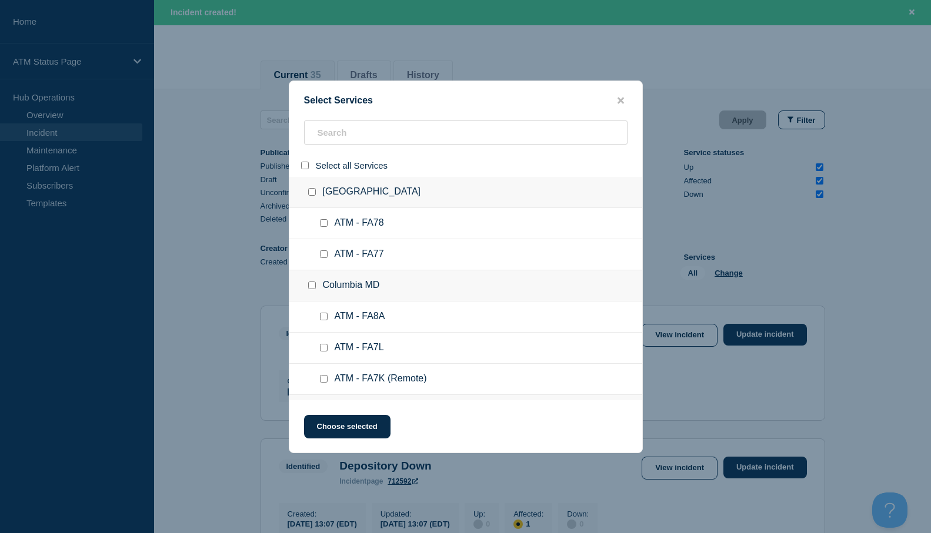
checkbox input "false"
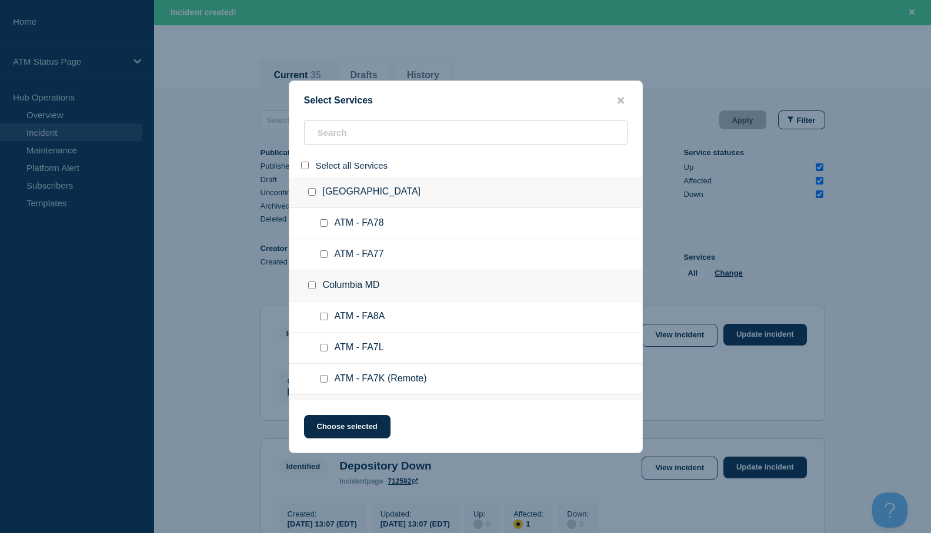
checkbox input "false"
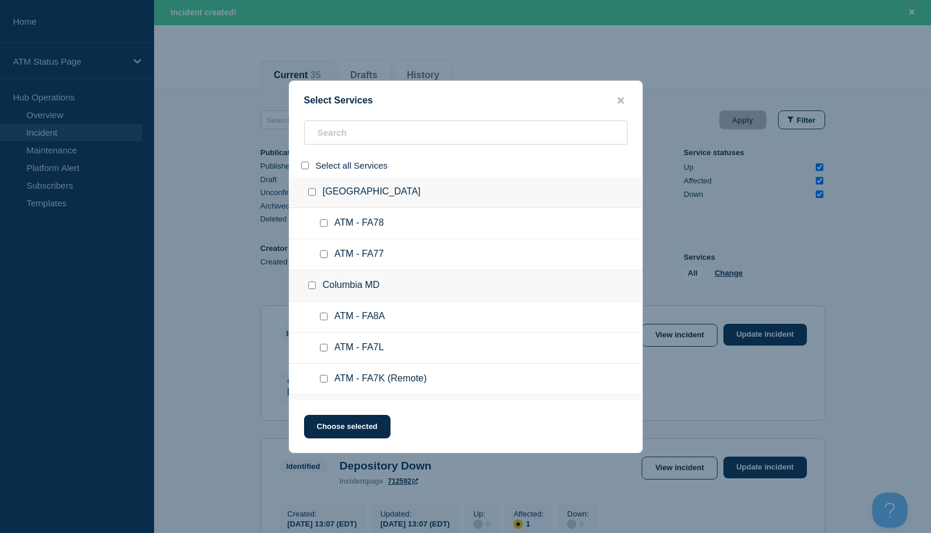
checkbox input "false"
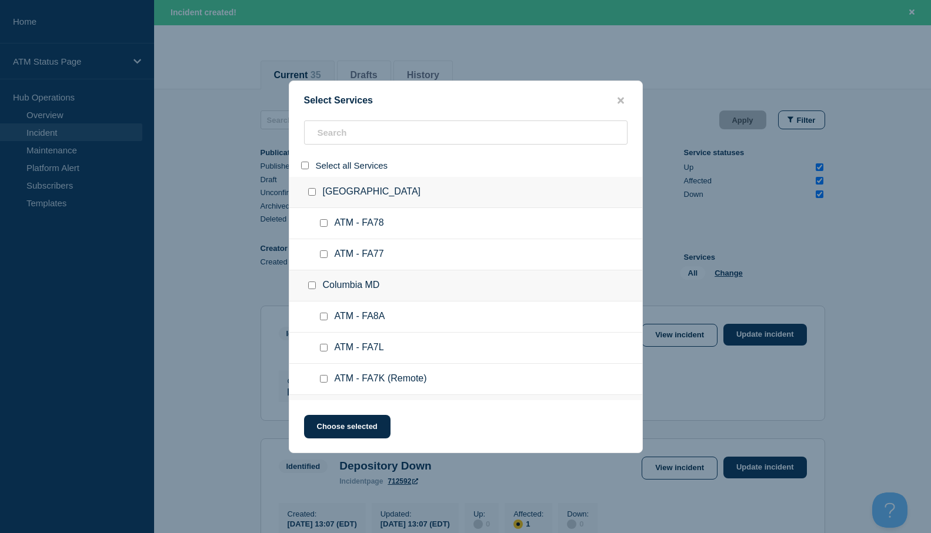
checkbox input "false"
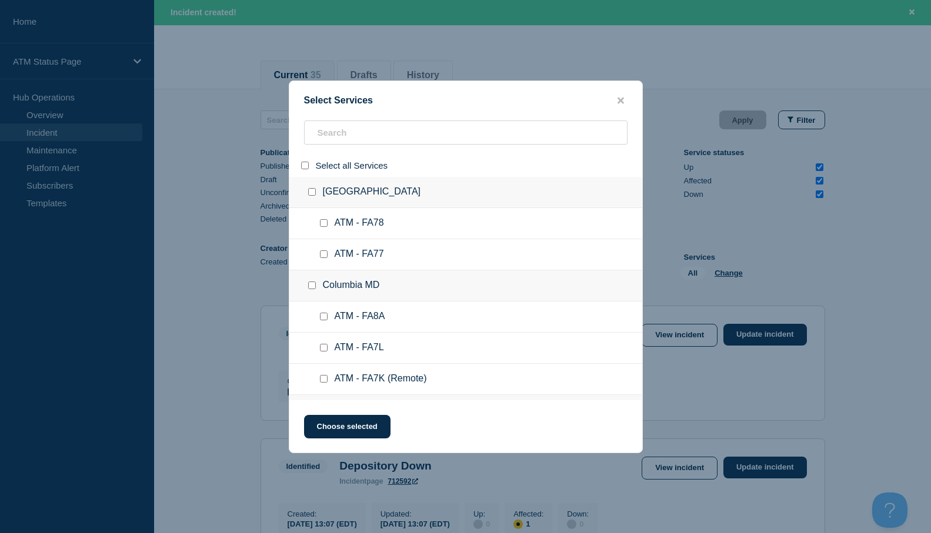
checkbox input "false"
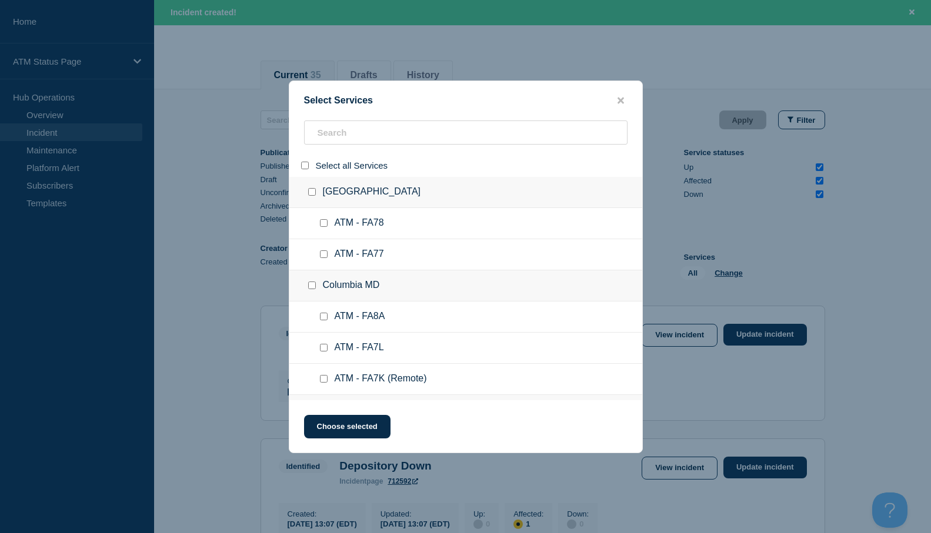
checkbox input "false"
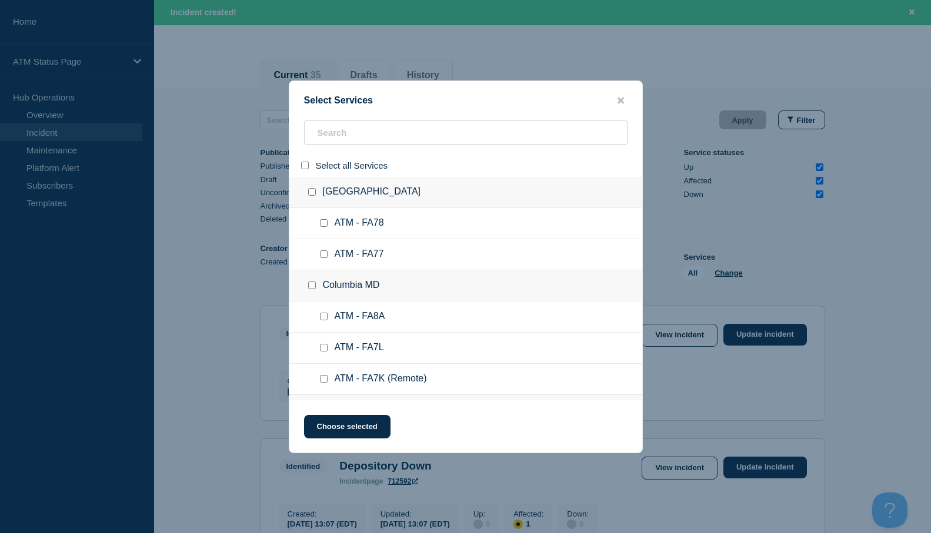
checkbox input "false"
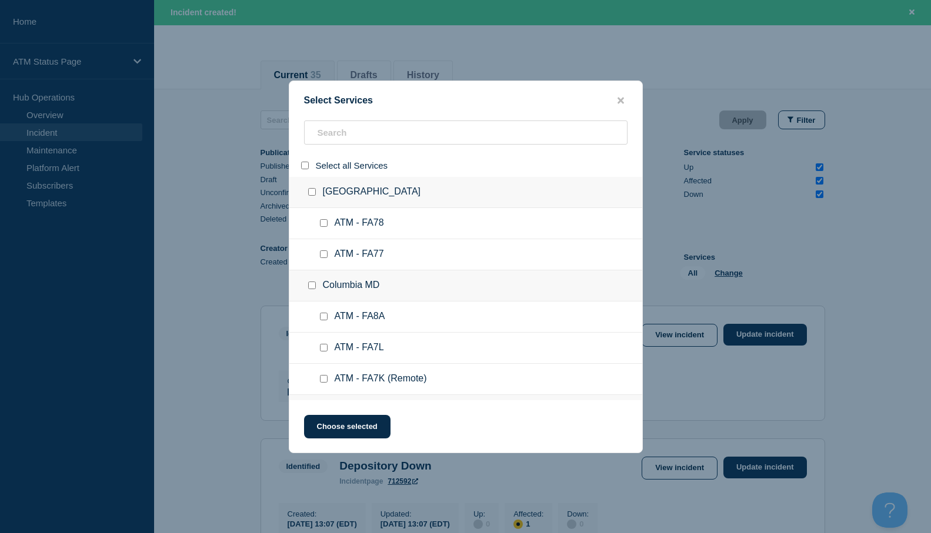
checkbox input "false"
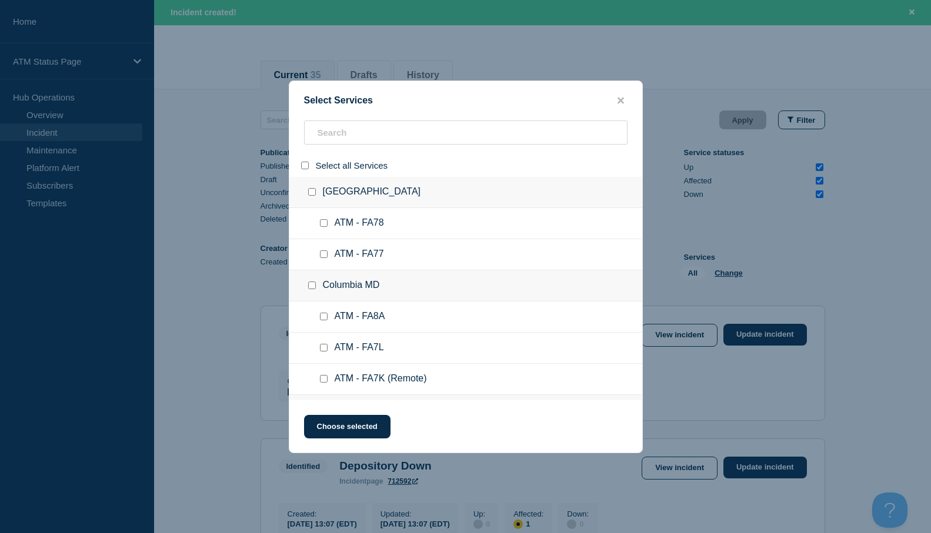
checkbox input "false"
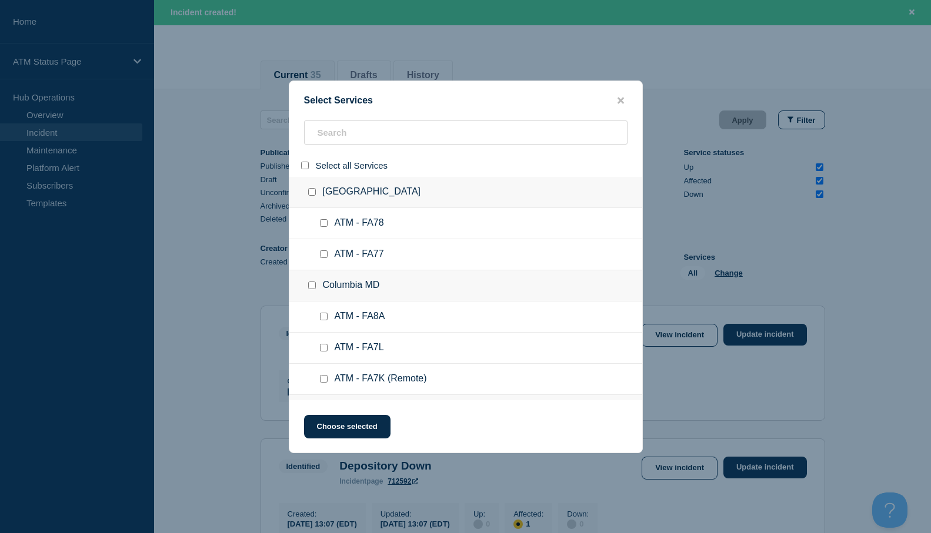
checkbox input "false"
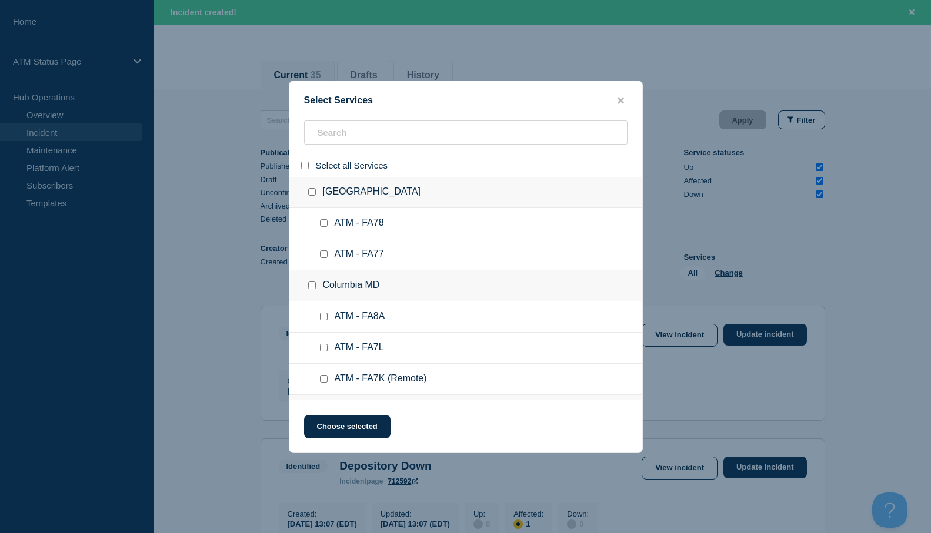
checkbox input "false"
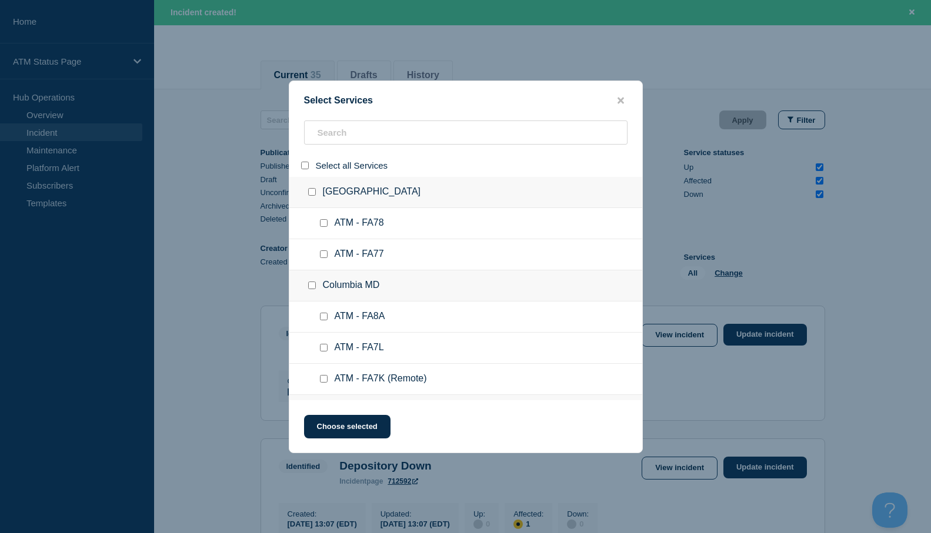
checkbox input "false"
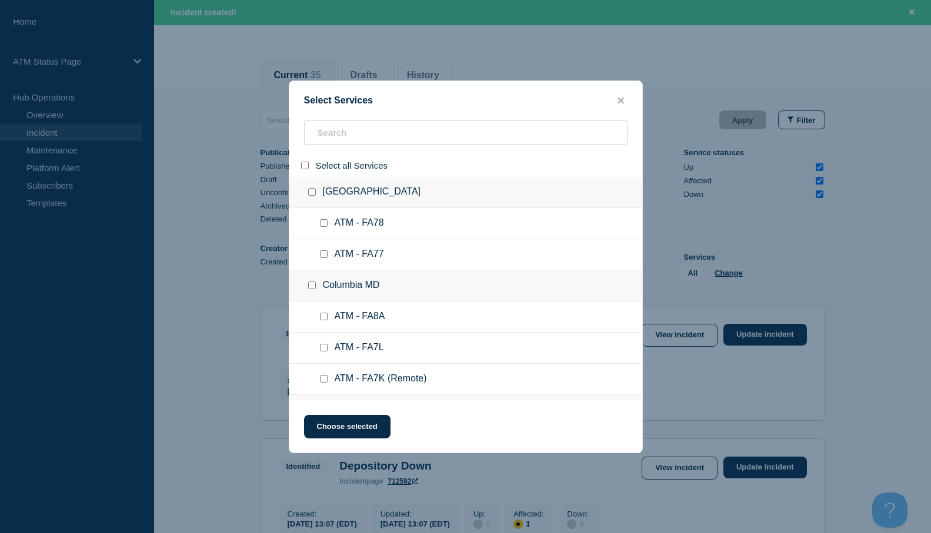
checkbox input "false"
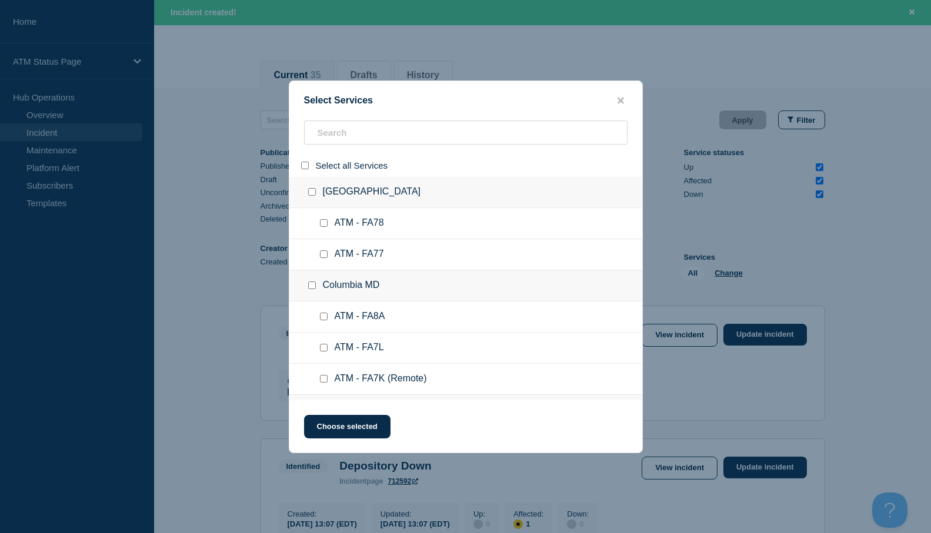
checkbox input "false"
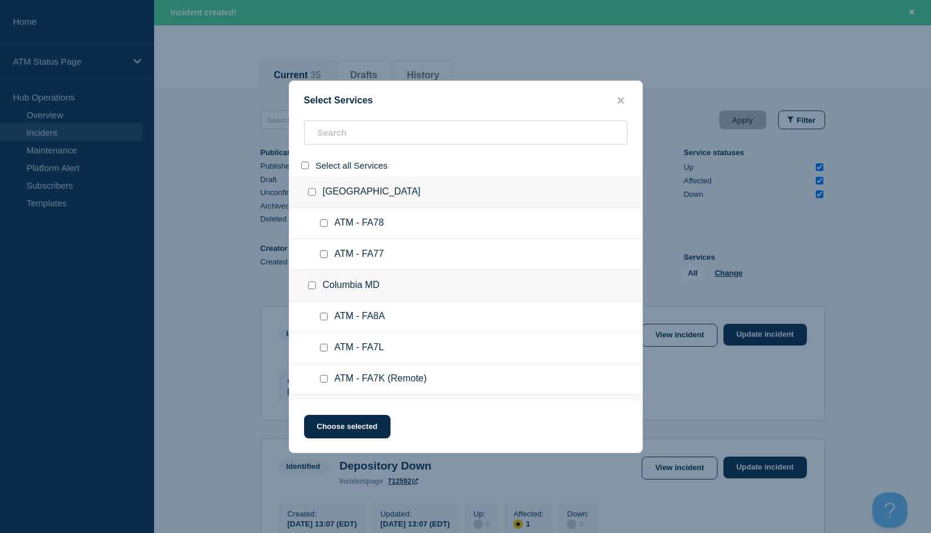
checkbox input "false"
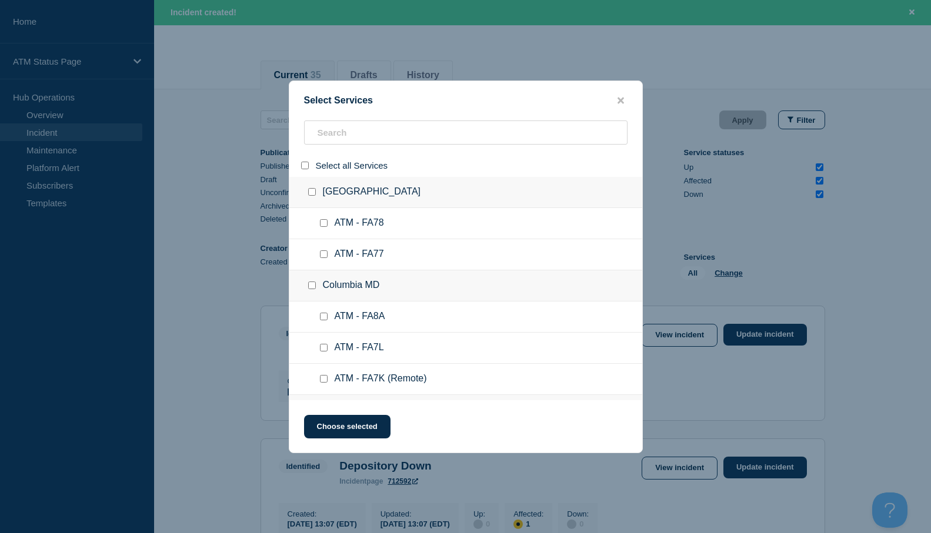
checkbox input "false"
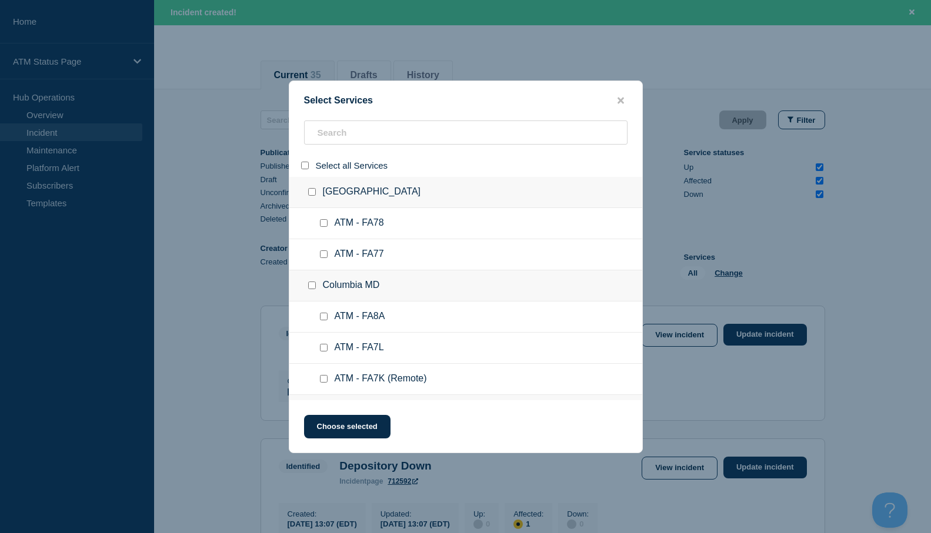
checkbox input "false"
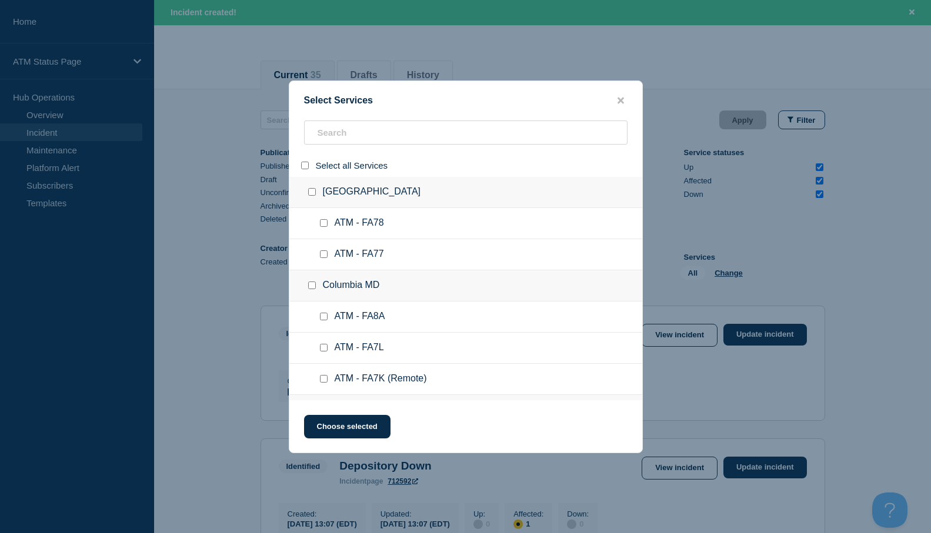
checkbox input "false"
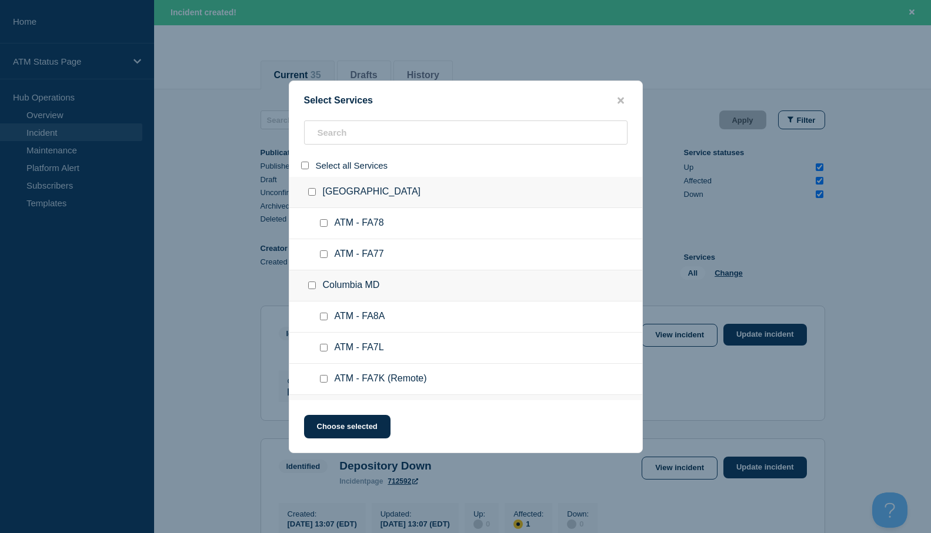
checkbox input "false"
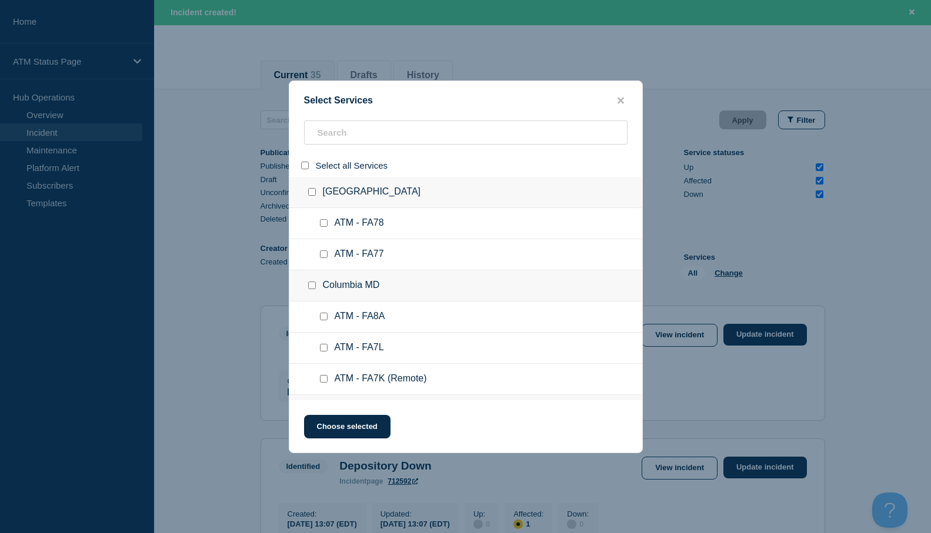
checkbox input "false"
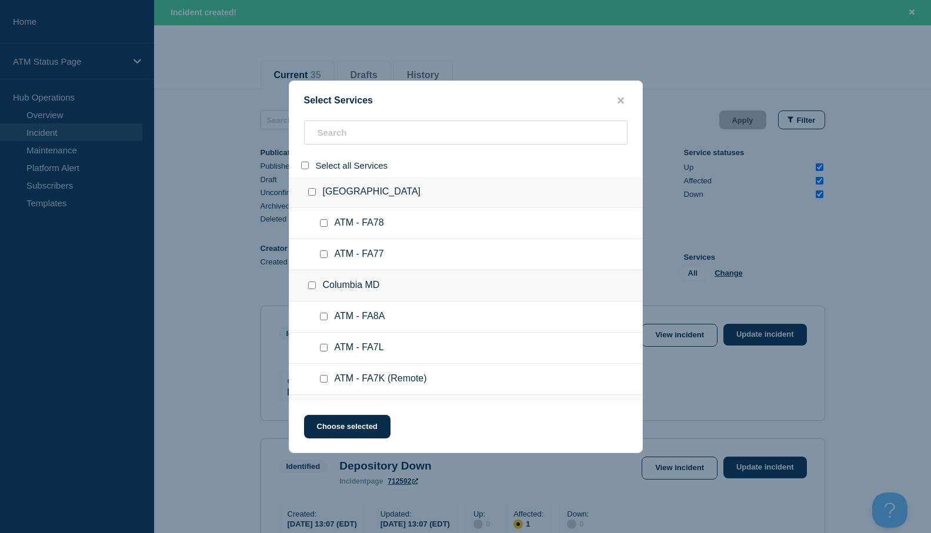
checkbox input "false"
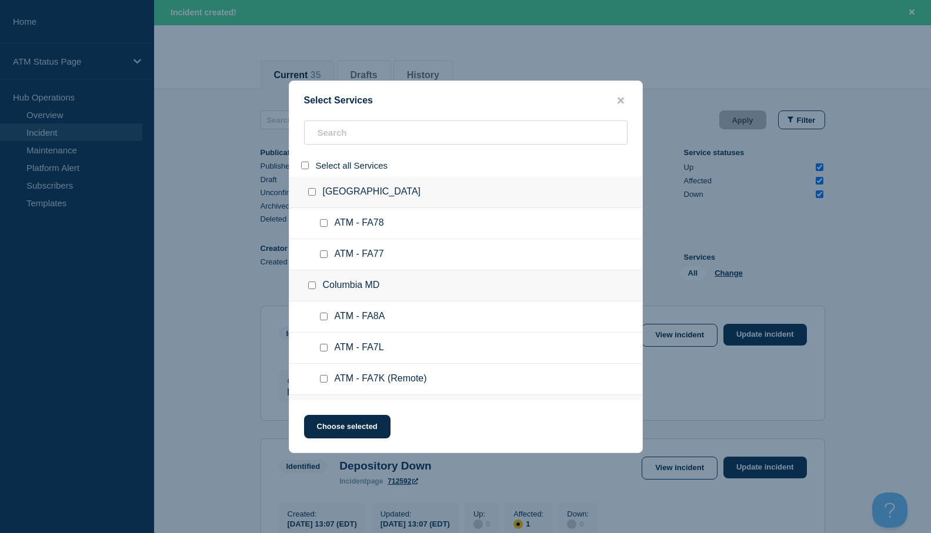
checkbox input "false"
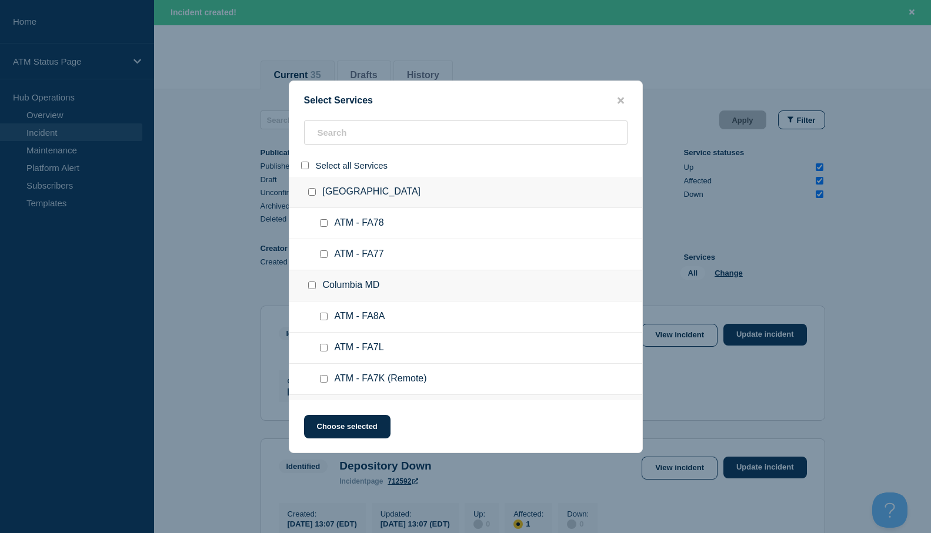
checkbox input "false"
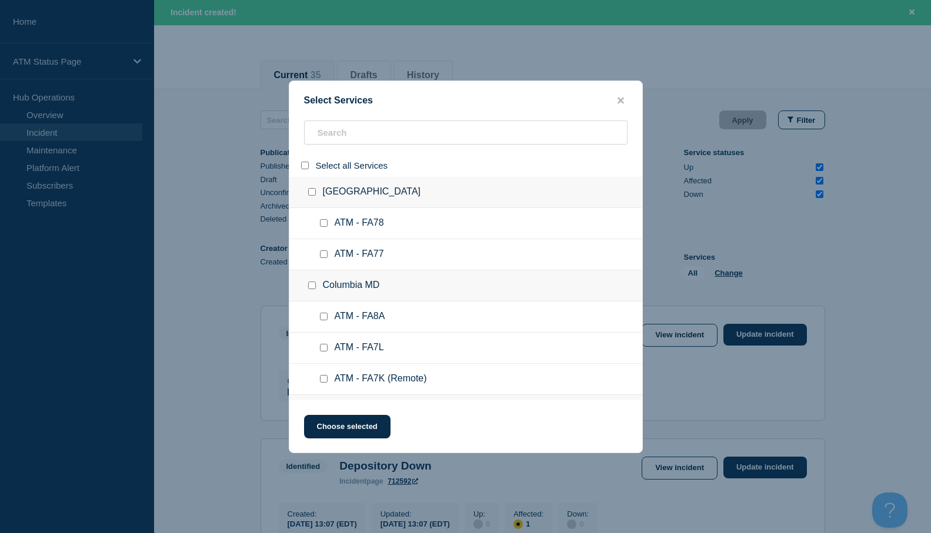
checkbox input "false"
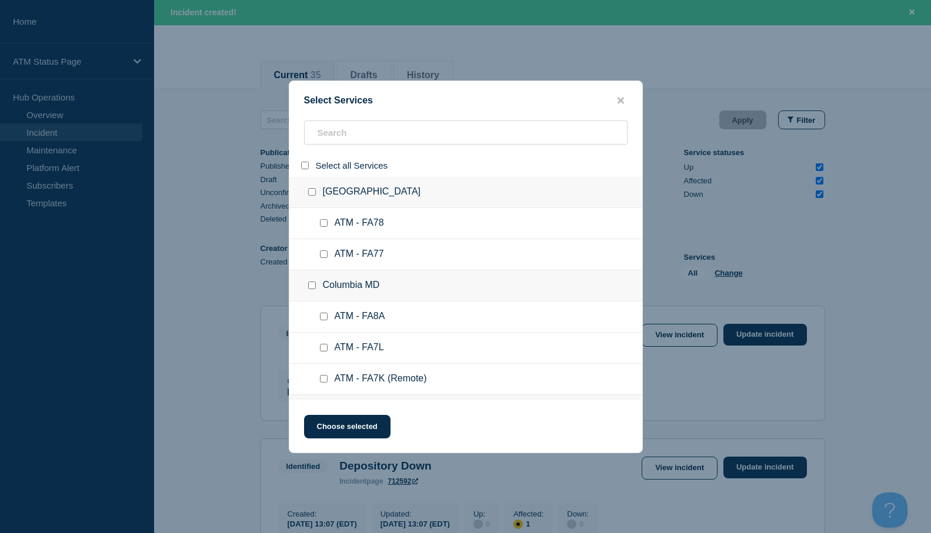
checkbox input "false"
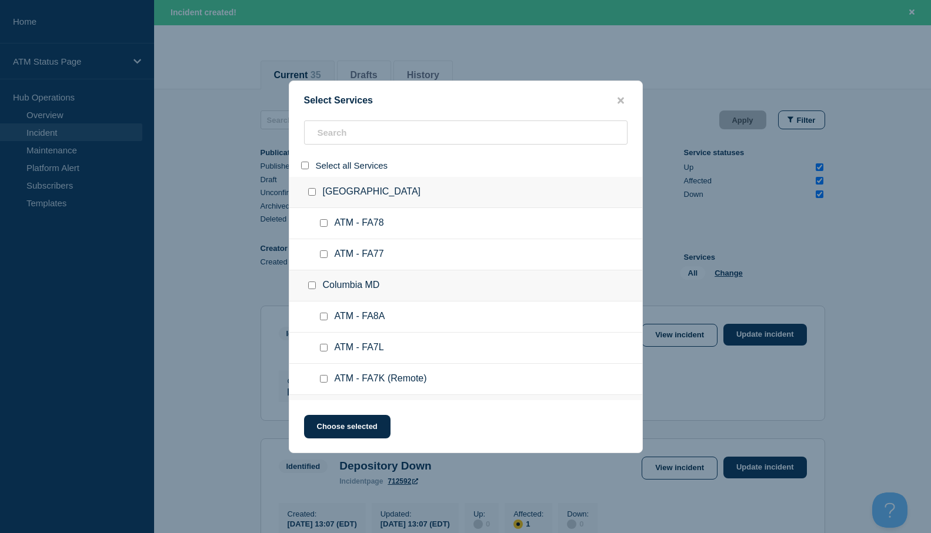
checkbox input "false"
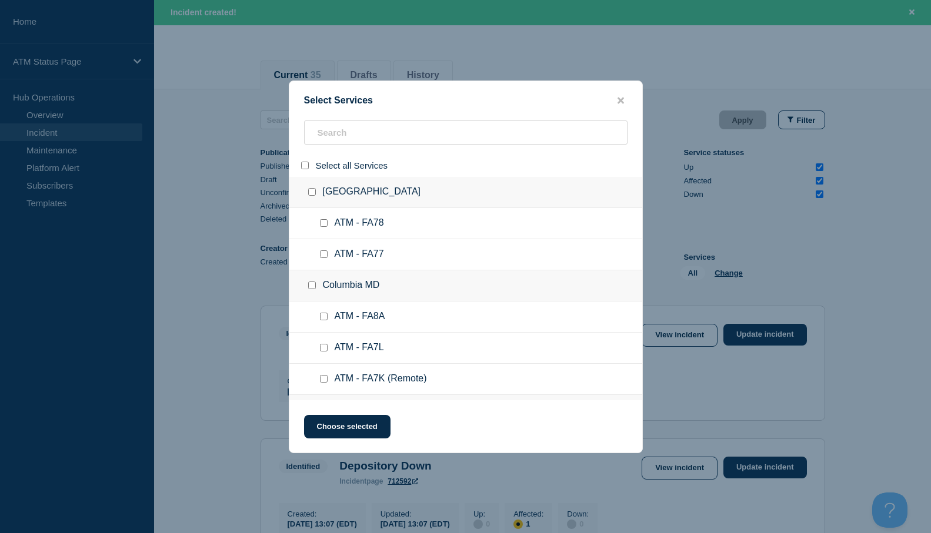
checkbox input "false"
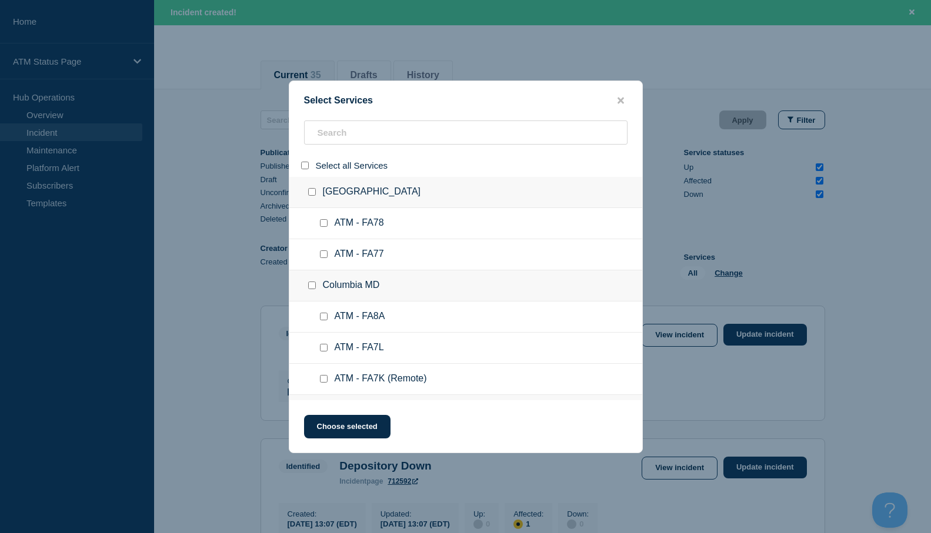
checkbox input "false"
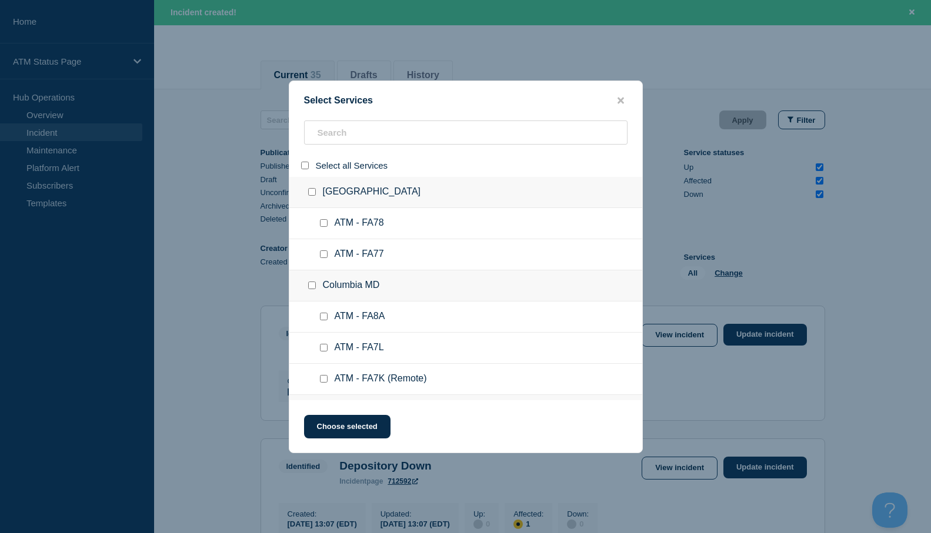
checkbox input "false"
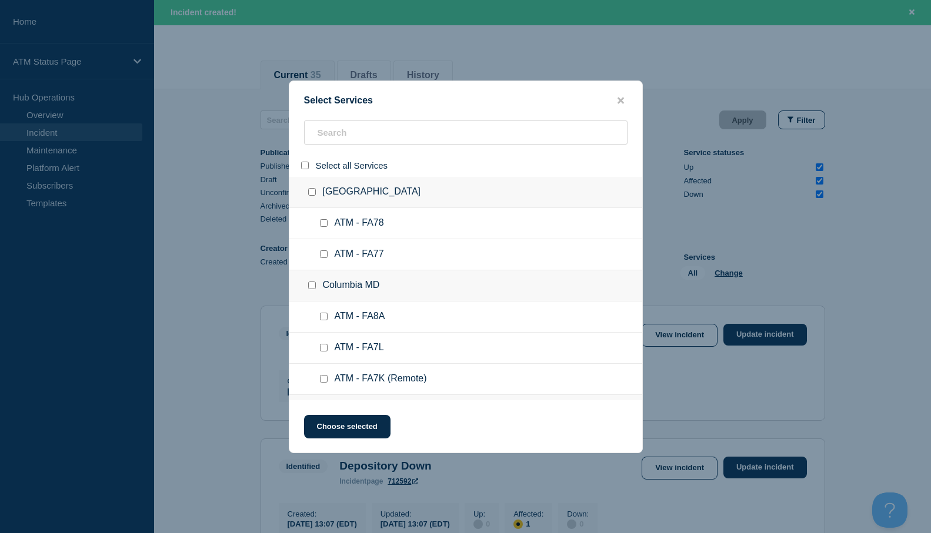
checkbox input "false"
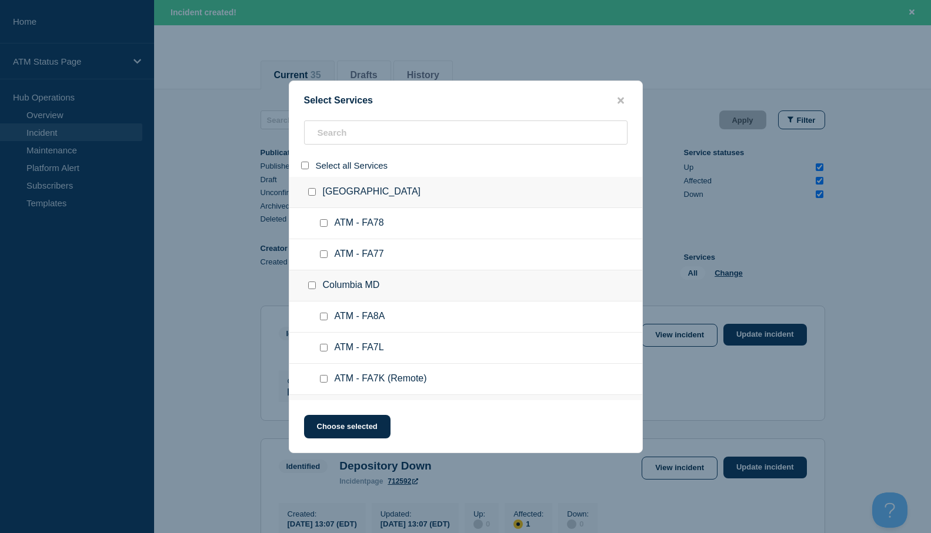
checkbox input "false"
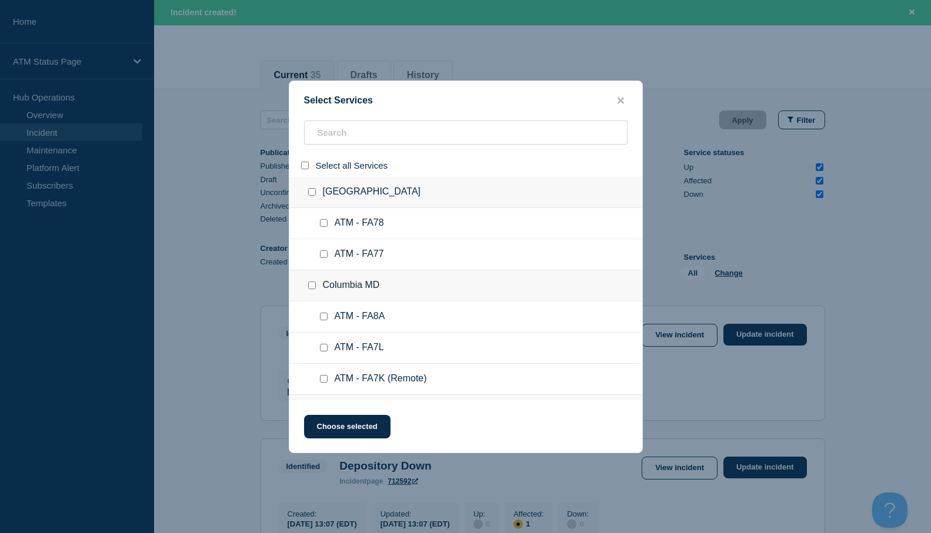
checkbox input "false"
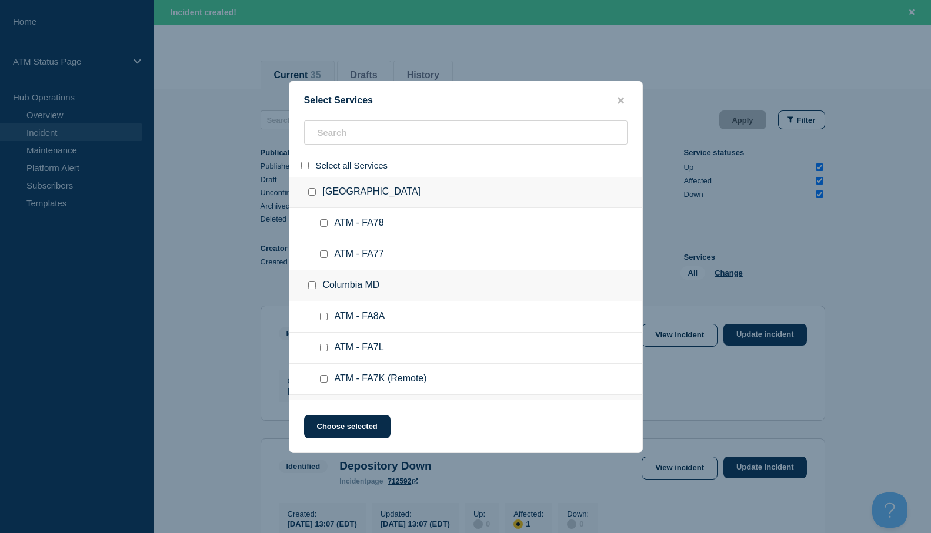
checkbox input "false"
click at [318, 134] on input "search" at bounding box center [465, 133] width 323 height 24
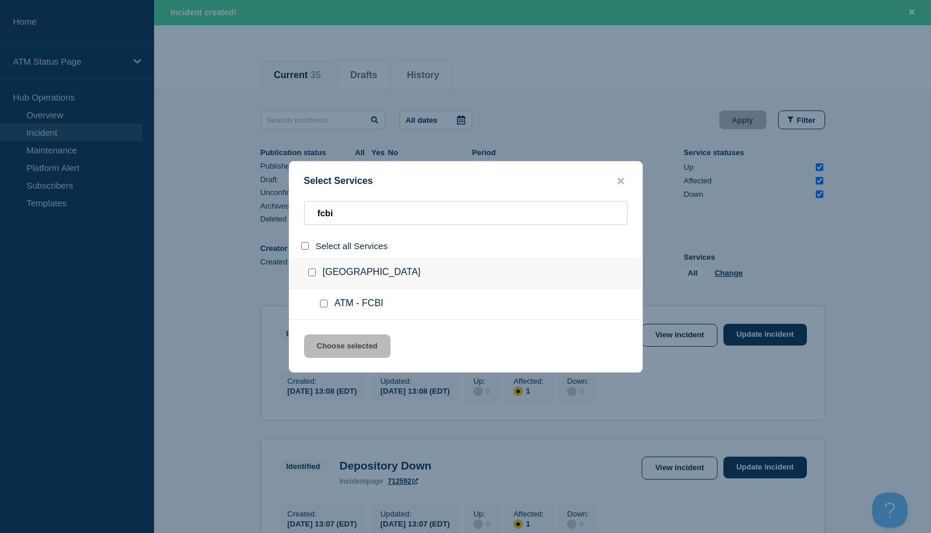
click at [325, 306] on input "service: ATM - FCBI" at bounding box center [324, 304] width 8 height 8
click at [332, 344] on button "Choose selected" at bounding box center [347, 347] width 86 height 24
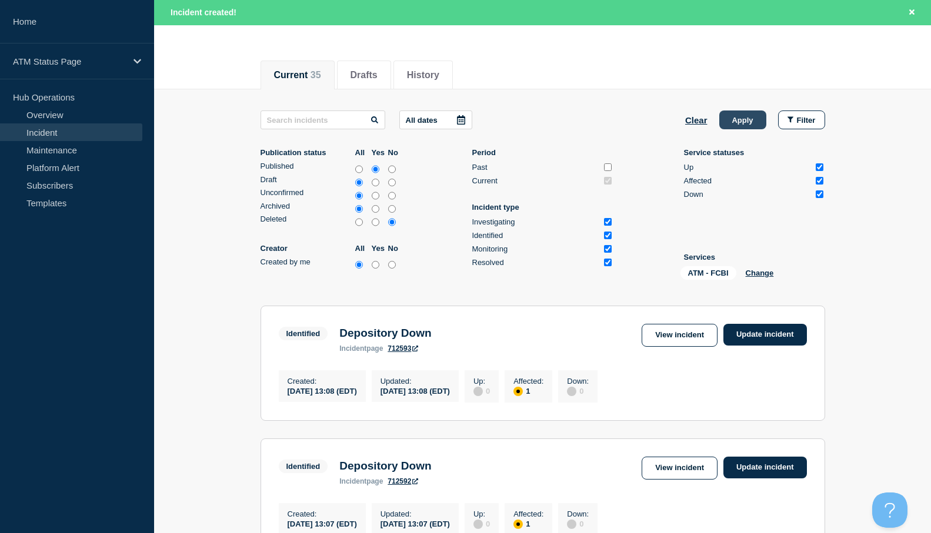
click at [739, 119] on button "Apply" at bounding box center [742, 120] width 47 height 19
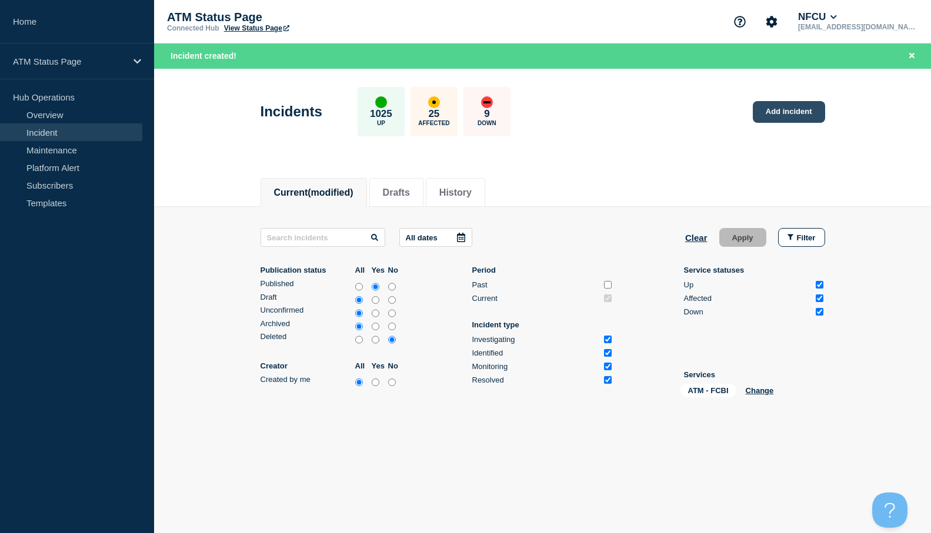
click at [785, 112] on link "Add incident" at bounding box center [789, 112] width 72 height 22
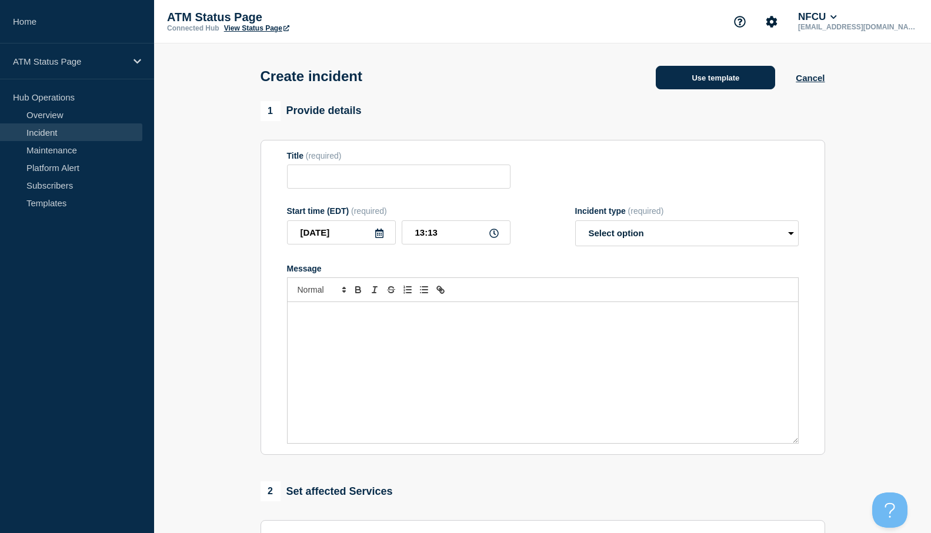
click at [701, 75] on button "Use template" at bounding box center [715, 78] width 119 height 24
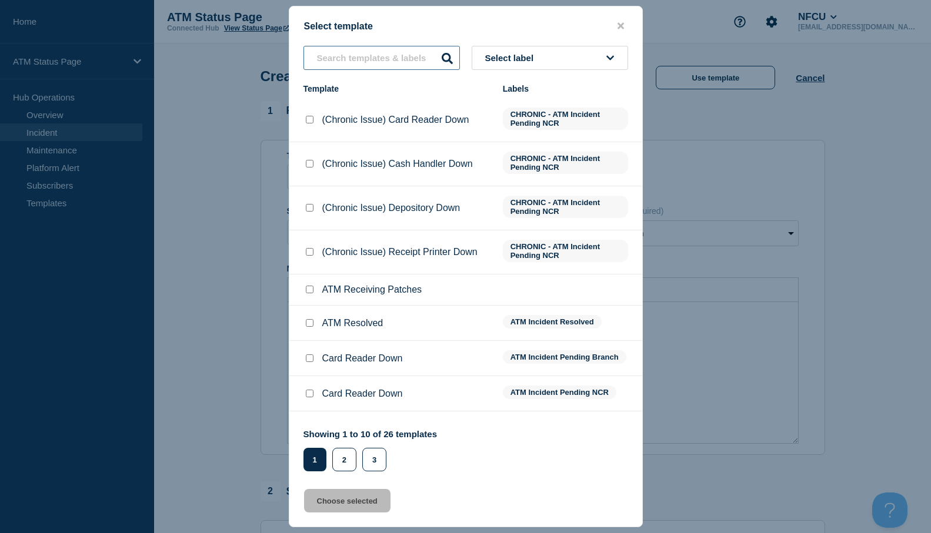
click at [342, 58] on input "text" at bounding box center [381, 58] width 156 height 24
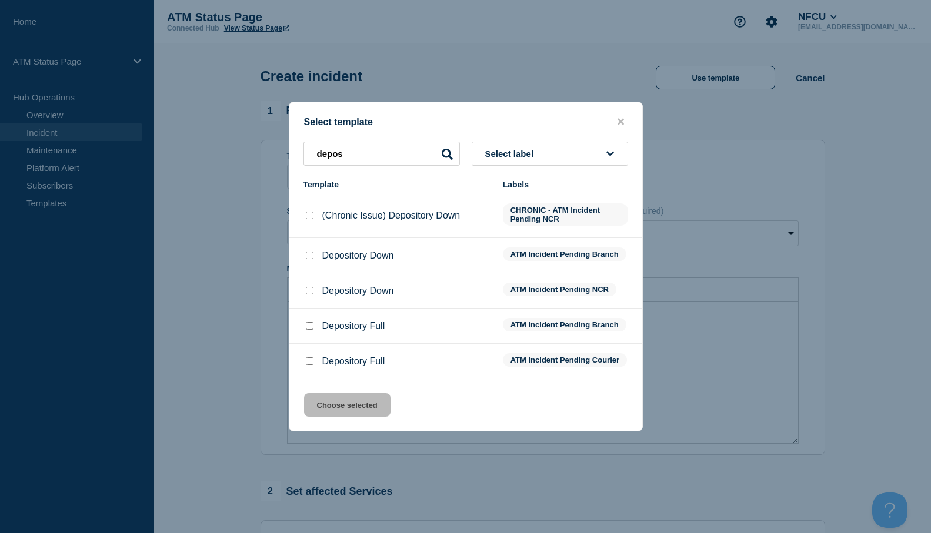
click at [312, 287] on input "Depository Down checkbox" at bounding box center [310, 291] width 8 height 8
click at [335, 417] on button "Choose selected" at bounding box center [347, 405] width 86 height 24
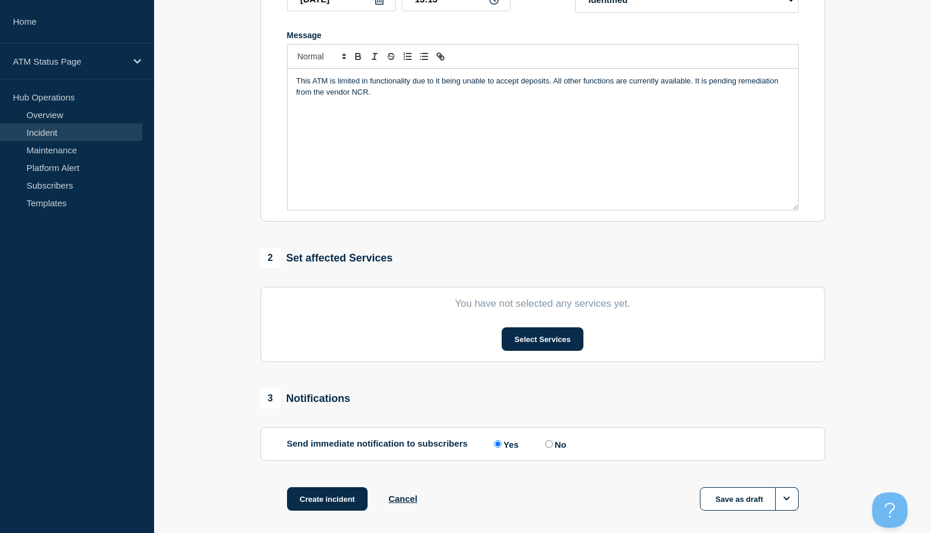
scroll to position [291, 0]
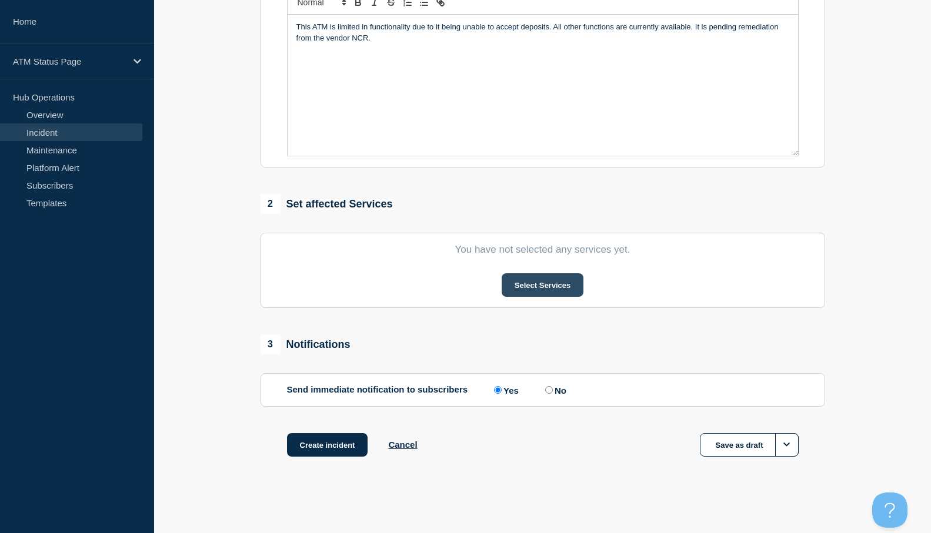
click at [536, 288] on button "Select Services" at bounding box center [543, 285] width 82 height 24
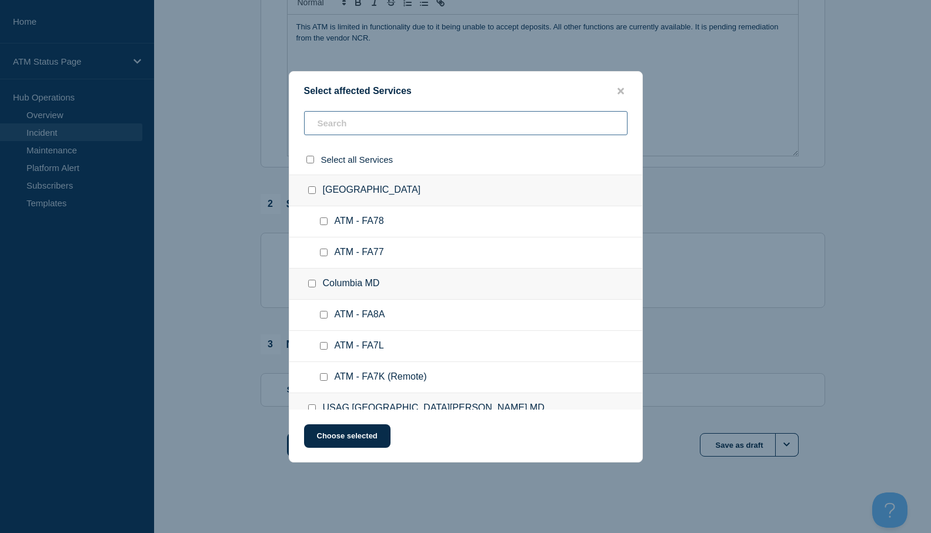
click at [329, 126] on input "text" at bounding box center [465, 123] width 323 height 24
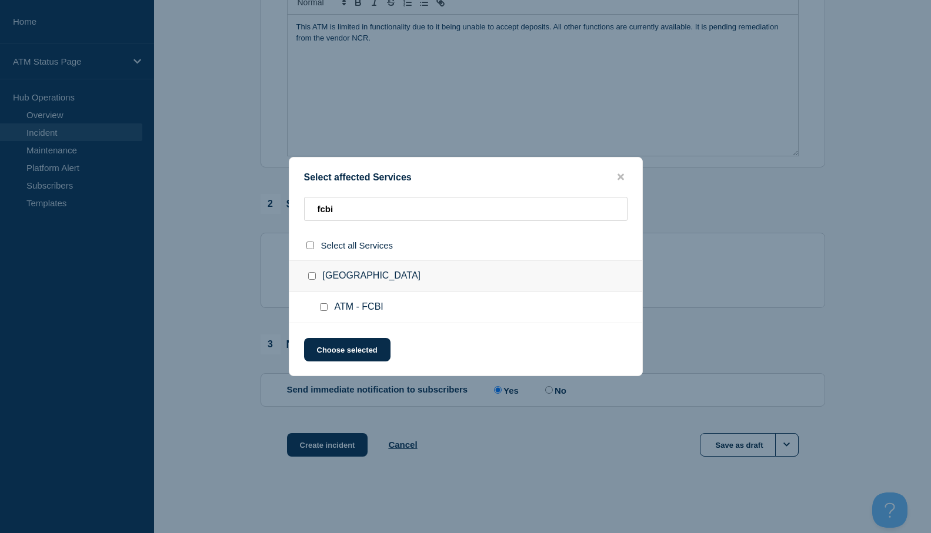
click at [322, 309] on input "ATM - FCBI checkbox" at bounding box center [324, 307] width 8 height 8
click at [328, 339] on button "Choose selected" at bounding box center [347, 350] width 86 height 24
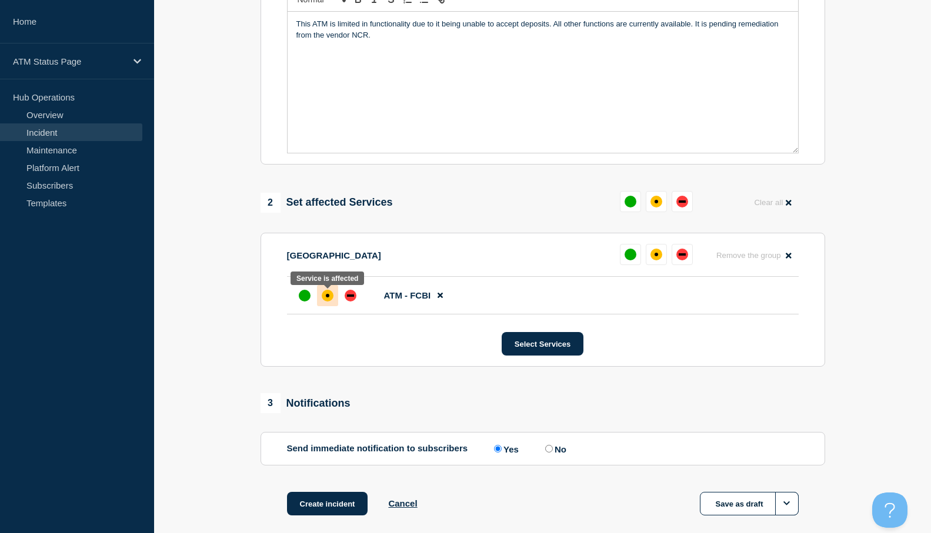
click at [327, 298] on div "affected" at bounding box center [328, 296] width 4 height 4
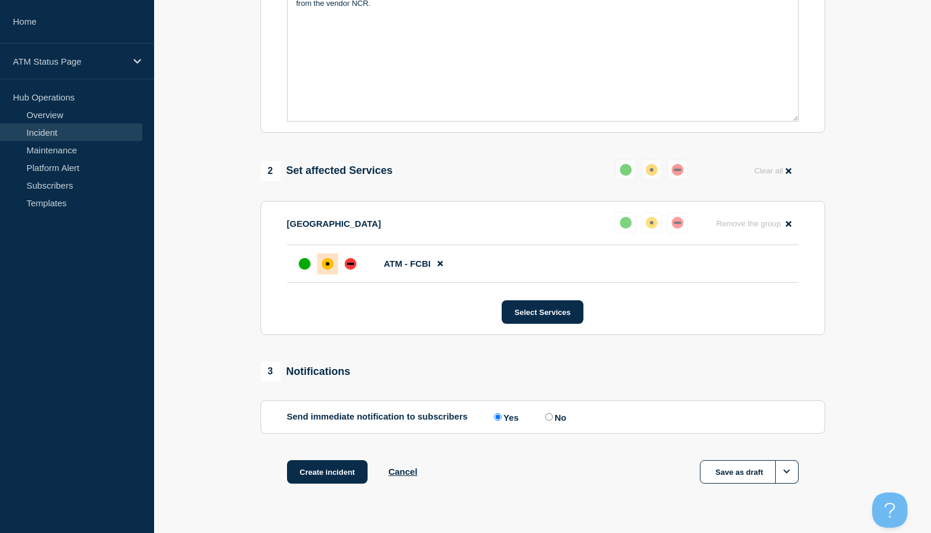
scroll to position [352, 0]
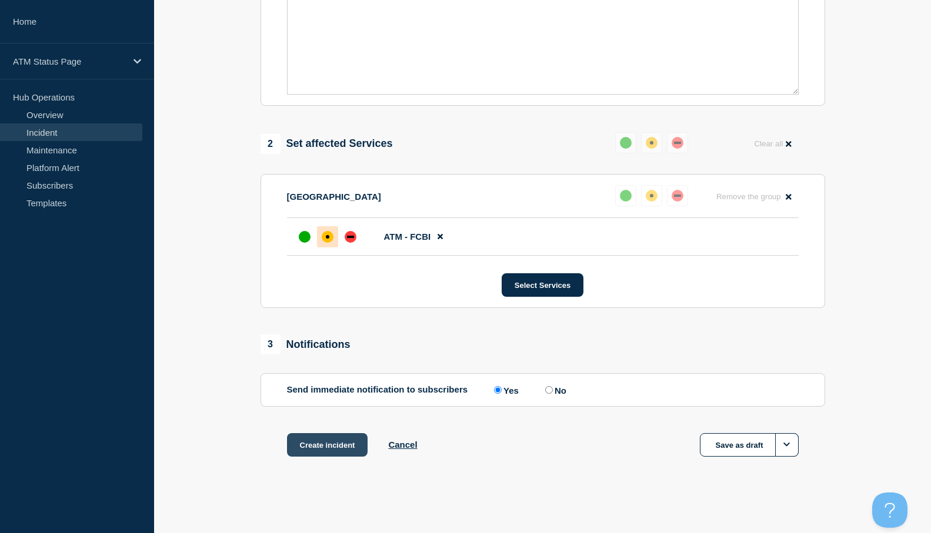
click at [323, 443] on button "Create incident" at bounding box center [327, 445] width 81 height 24
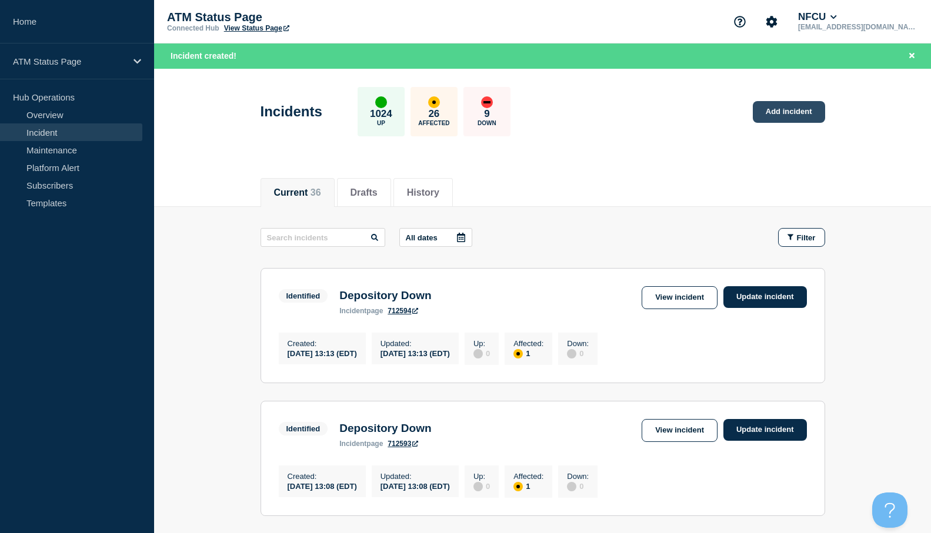
click at [778, 109] on link "Add incident" at bounding box center [789, 112] width 72 height 22
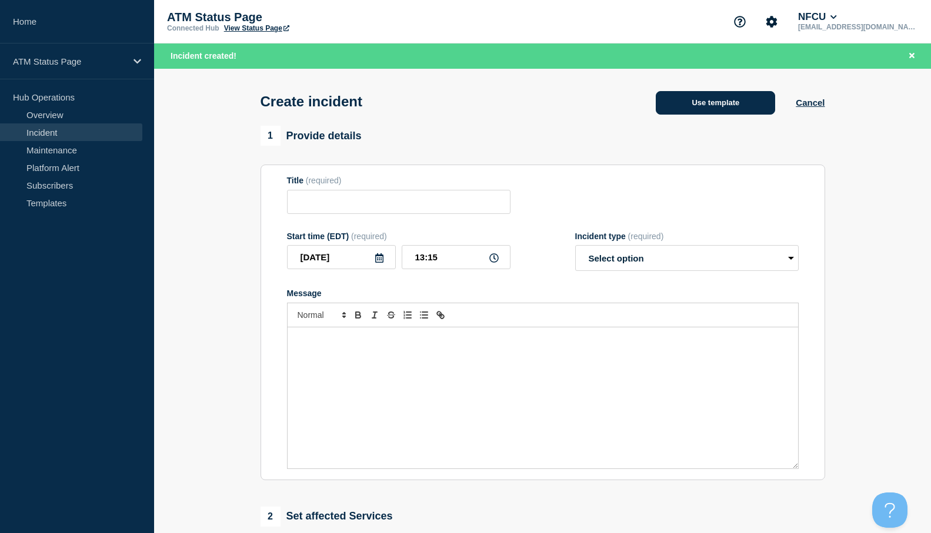
click at [717, 100] on button "Use template" at bounding box center [715, 103] width 119 height 24
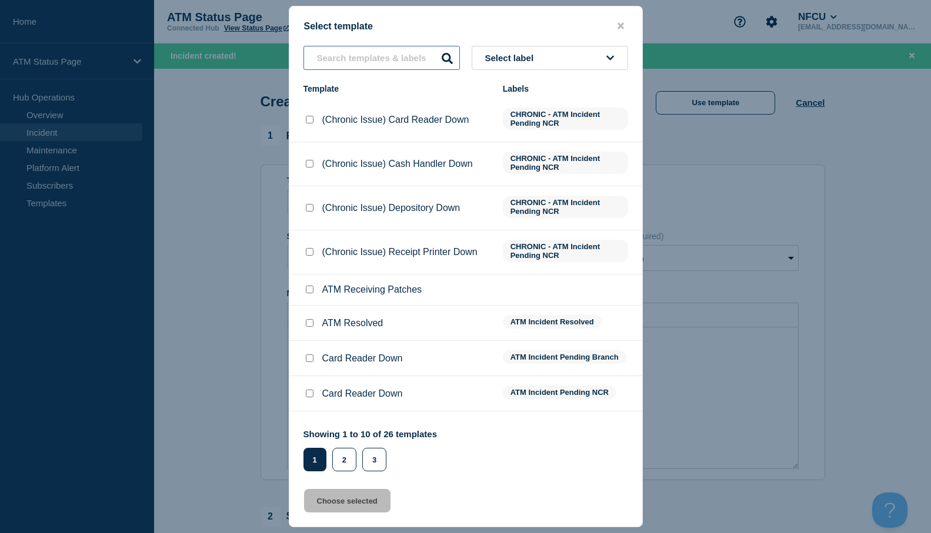
click at [382, 60] on input "text" at bounding box center [381, 58] width 156 height 24
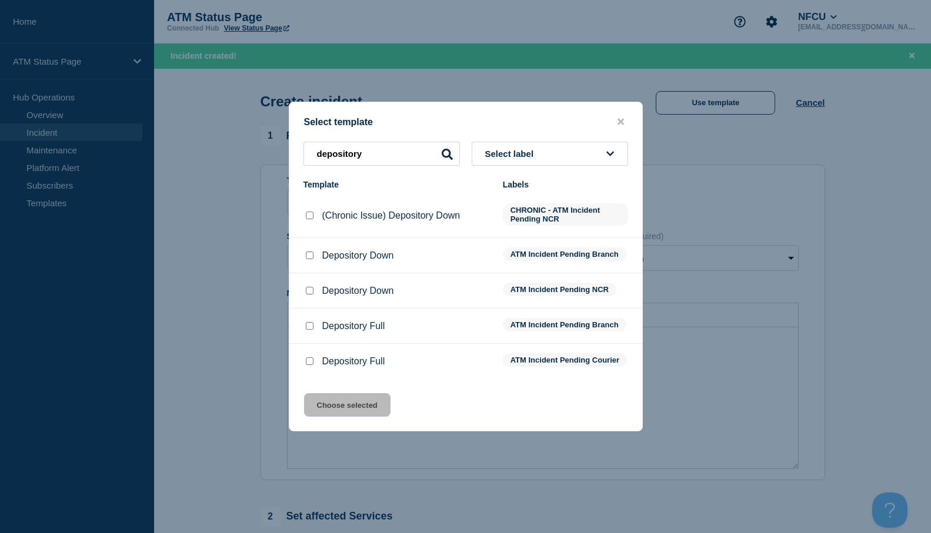
click at [309, 255] on input "Depository Down checkbox" at bounding box center [310, 256] width 8 height 8
click at [328, 411] on button "Choose selected" at bounding box center [347, 405] width 86 height 24
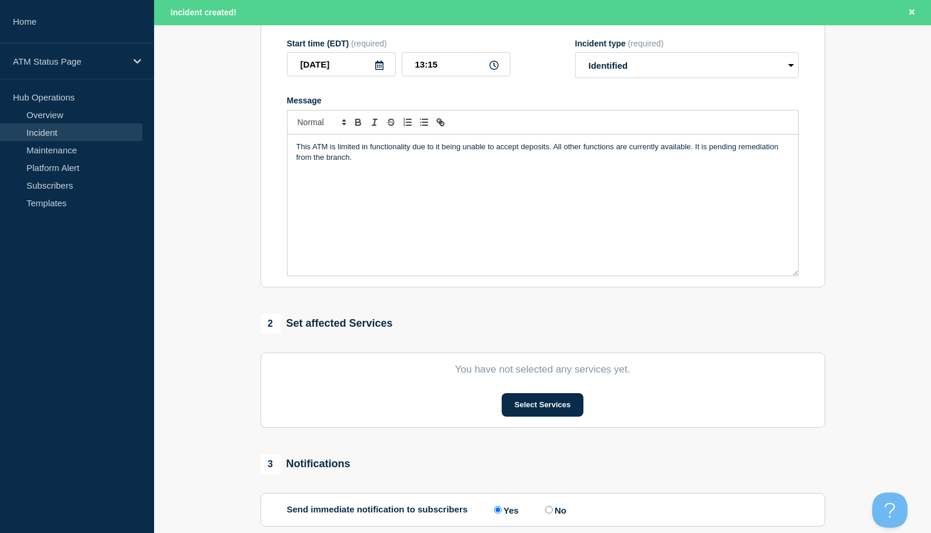
scroll to position [316, 0]
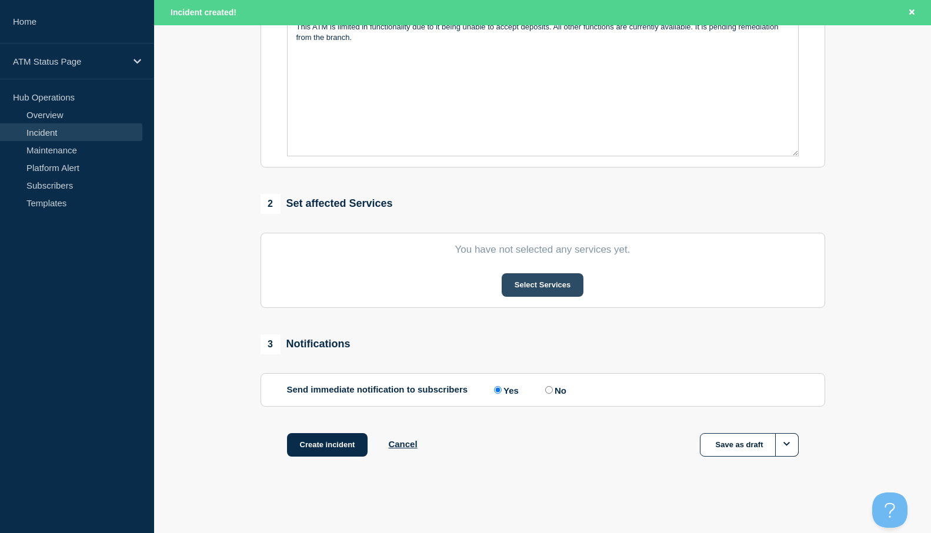
click at [538, 288] on button "Select Services" at bounding box center [543, 285] width 82 height 24
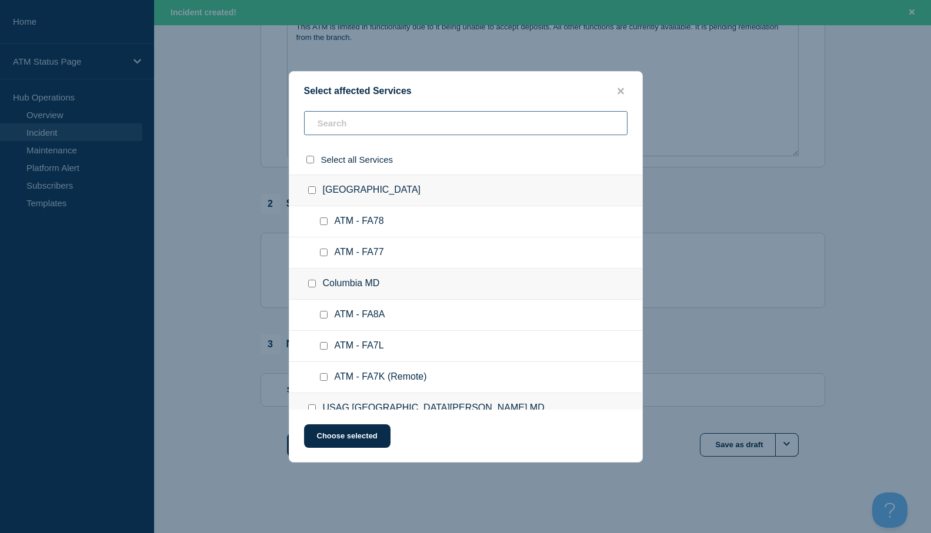
click at [332, 129] on input "text" at bounding box center [465, 123] width 323 height 24
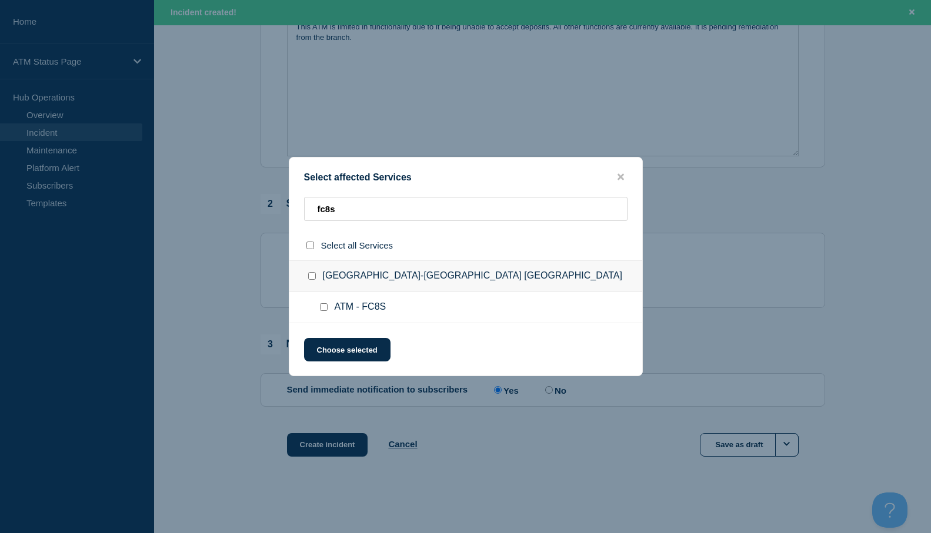
click at [323, 311] on input "ATM - FC8S checkbox" at bounding box center [324, 307] width 8 height 8
click at [329, 356] on button "Choose selected" at bounding box center [347, 350] width 86 height 24
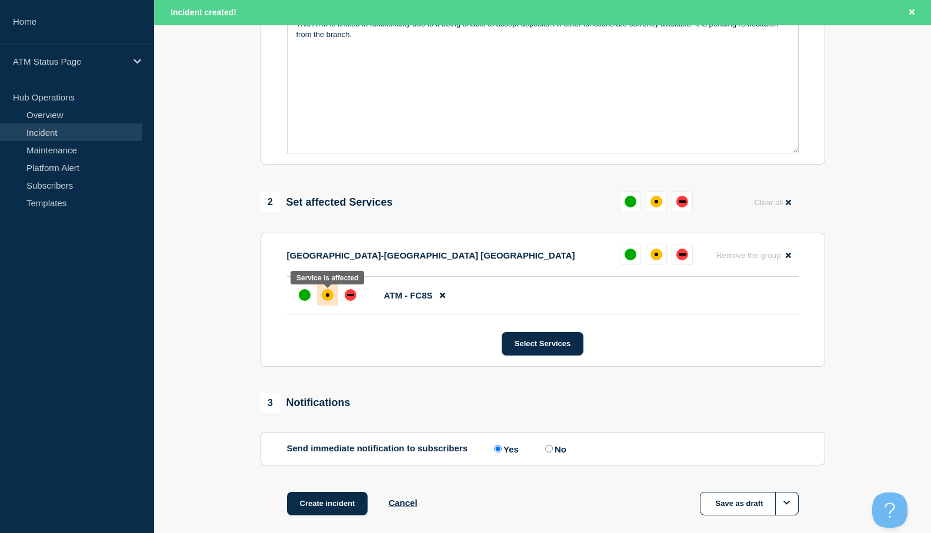
click at [326, 301] on div "affected" at bounding box center [328, 295] width 12 height 12
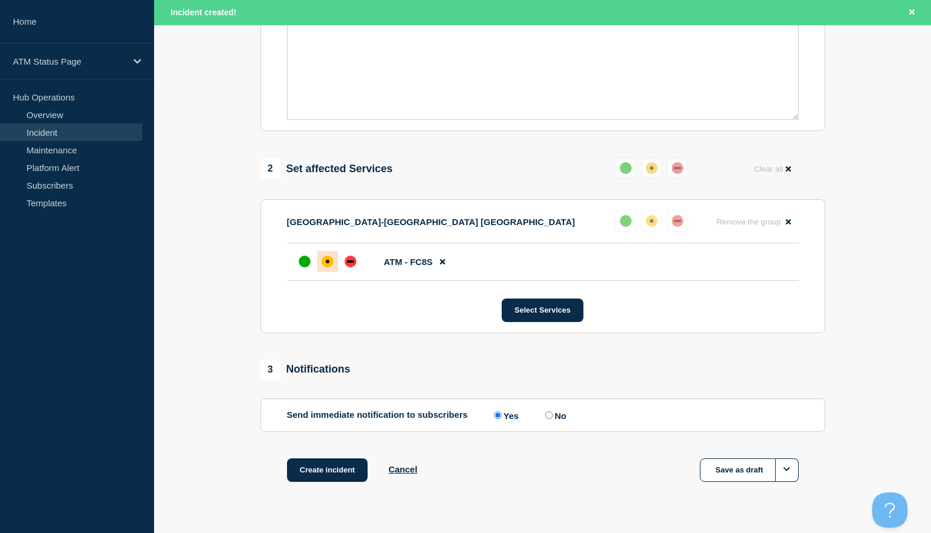
scroll to position [378, 0]
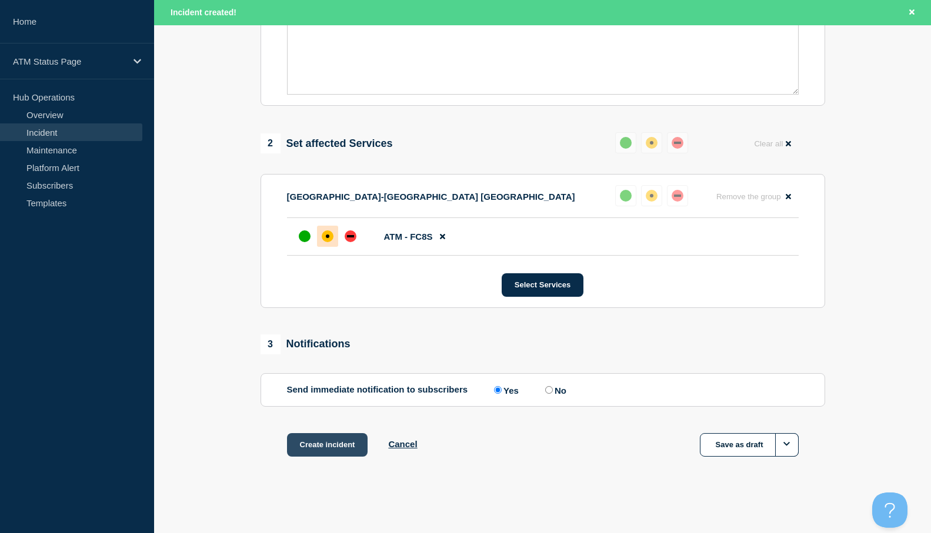
click at [332, 446] on button "Create incident" at bounding box center [327, 445] width 81 height 24
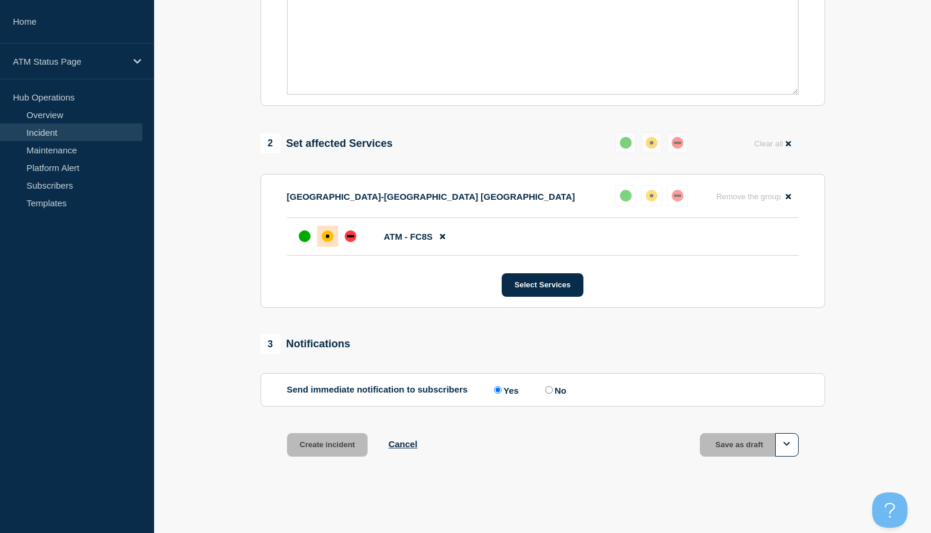
scroll to position [352, 0]
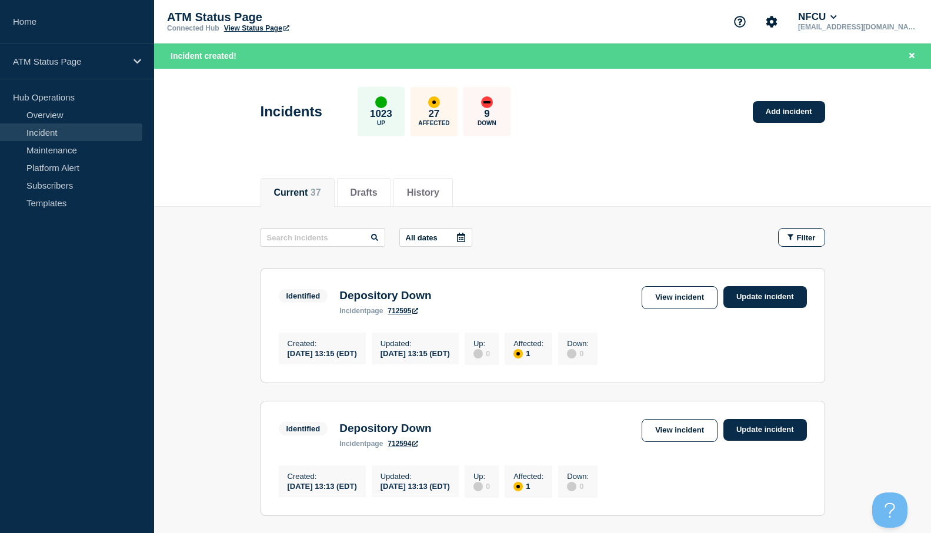
drag, startPoint x: 223, startPoint y: 329, endPoint x: 246, endPoint y: 317, distance: 25.8
click at [795, 106] on link "Add incident" at bounding box center [789, 112] width 72 height 22
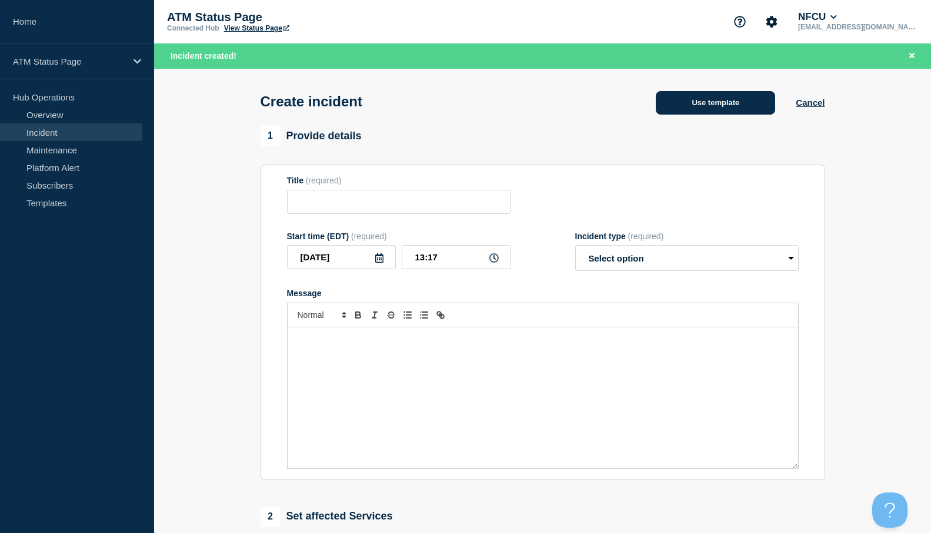
click at [676, 101] on button "Use template" at bounding box center [715, 103] width 119 height 24
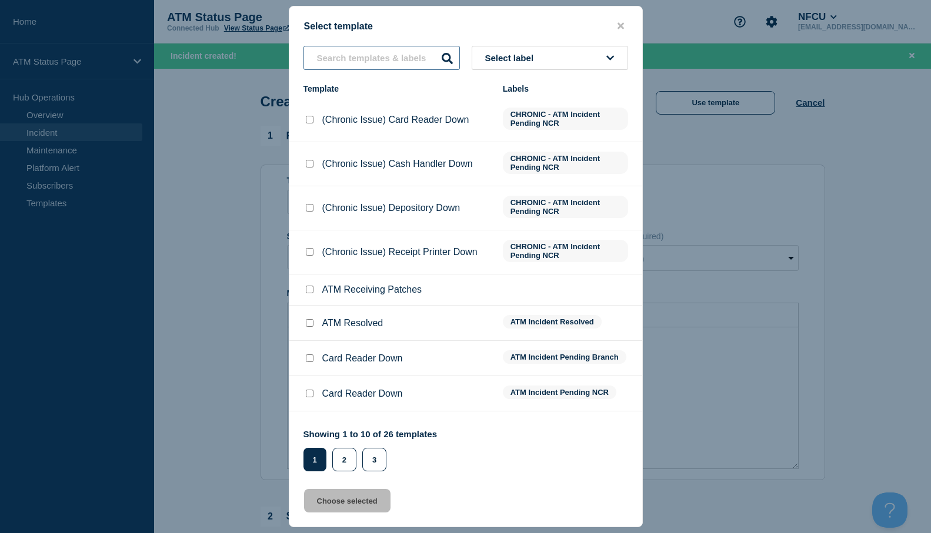
click at [349, 54] on input "text" at bounding box center [381, 58] width 156 height 24
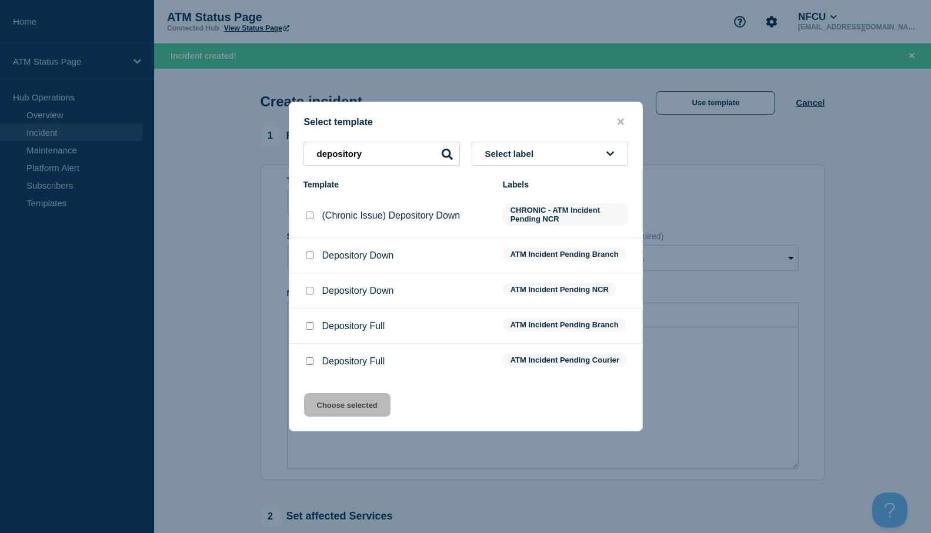
click at [311, 291] on input "Depository Down checkbox" at bounding box center [310, 291] width 8 height 8
click at [330, 408] on button "Choose selected" at bounding box center [347, 405] width 86 height 24
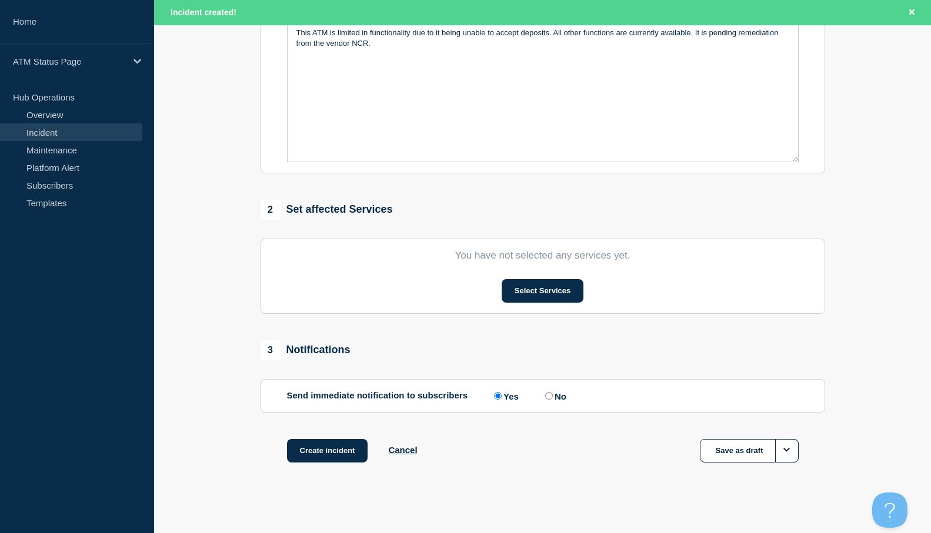
scroll to position [316, 0]
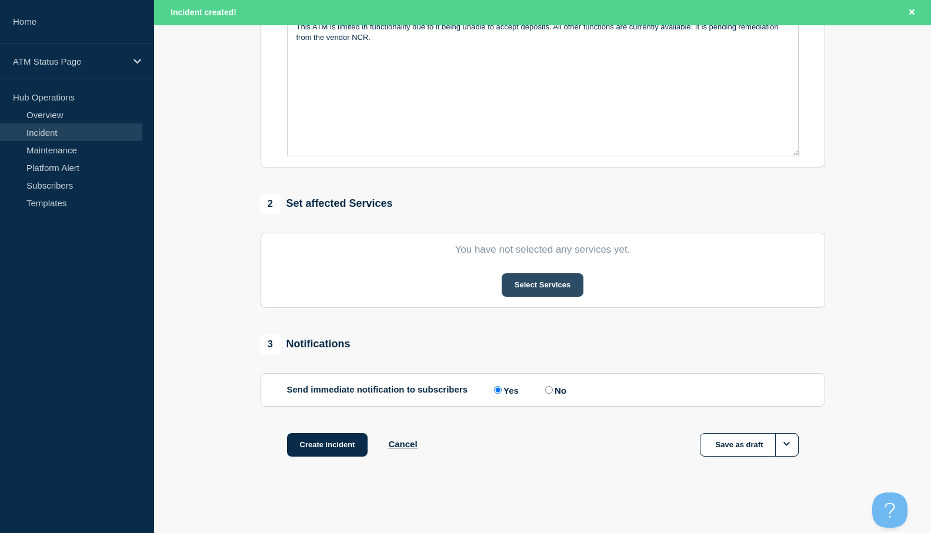
click at [539, 288] on button "Select Services" at bounding box center [543, 285] width 82 height 24
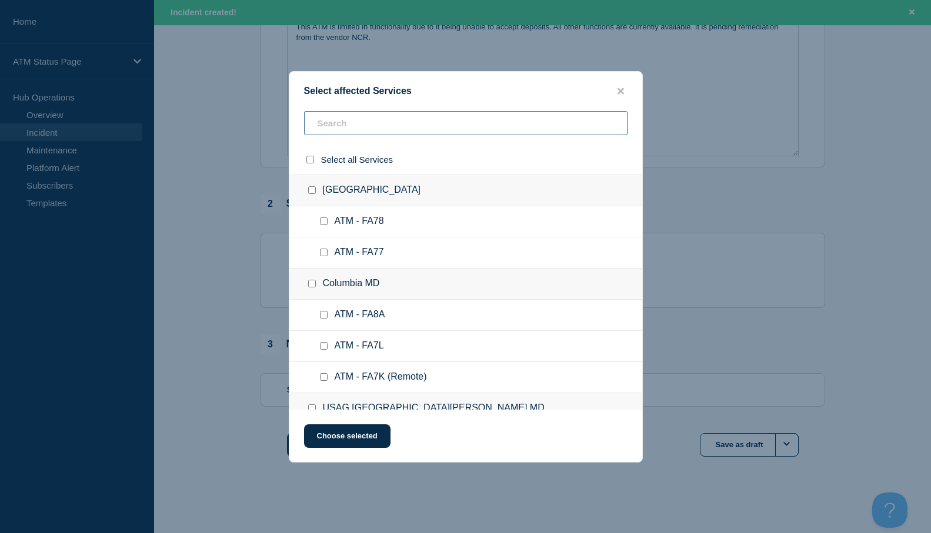
click at [334, 133] on input "text" at bounding box center [465, 123] width 323 height 24
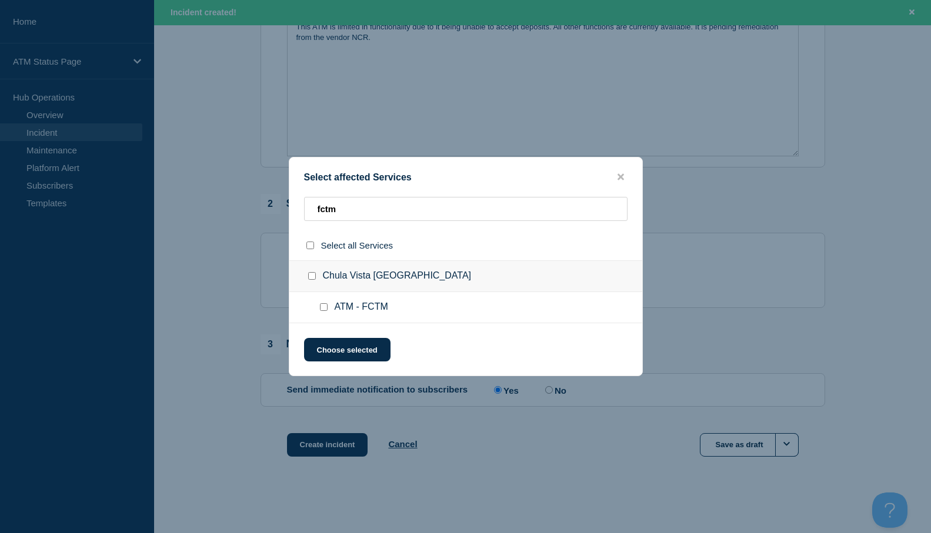
click at [323, 311] on input "ATM - FCTM checkbox" at bounding box center [324, 307] width 8 height 8
click at [330, 349] on button "Choose selected" at bounding box center [347, 350] width 86 height 24
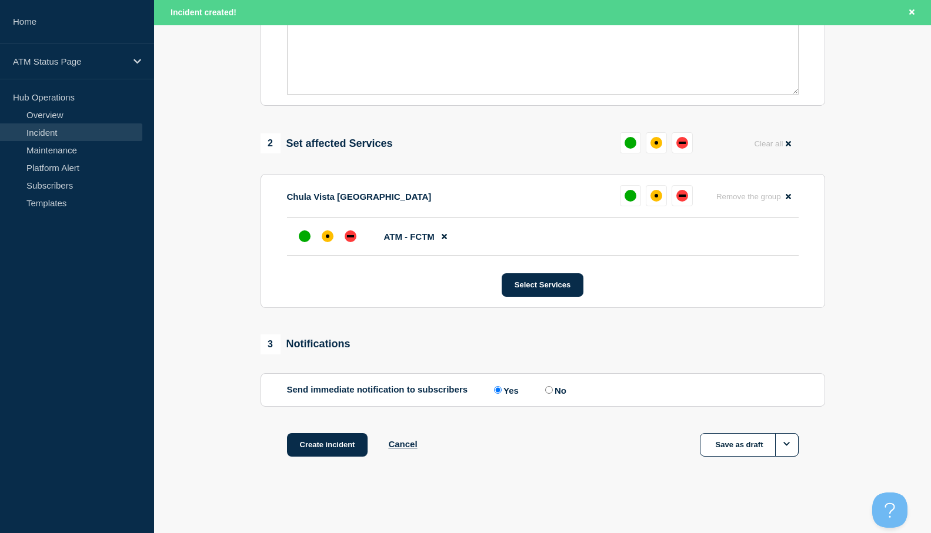
scroll to position [378, 0]
click at [325, 232] on div "affected" at bounding box center [328, 237] width 12 height 12
click at [332, 440] on button "Create incident" at bounding box center [327, 445] width 81 height 24
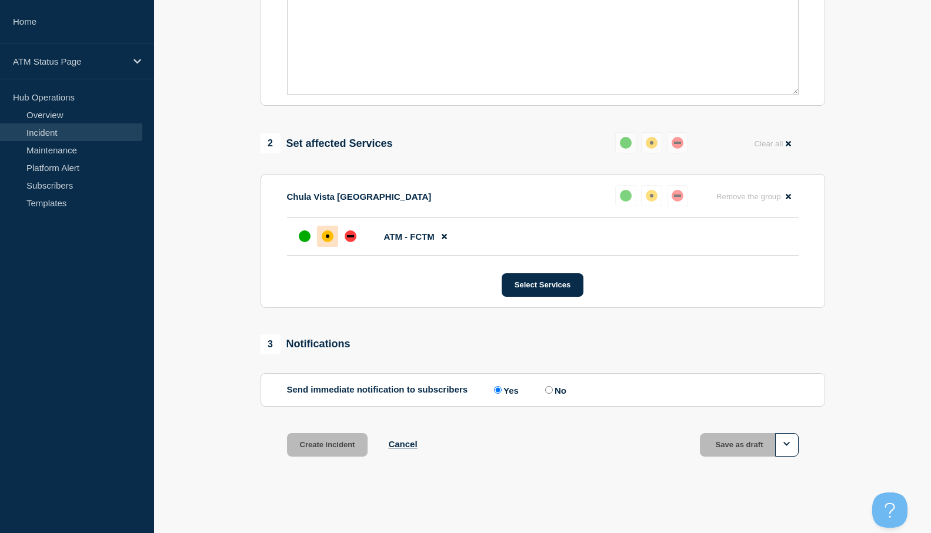
scroll to position [352, 0]
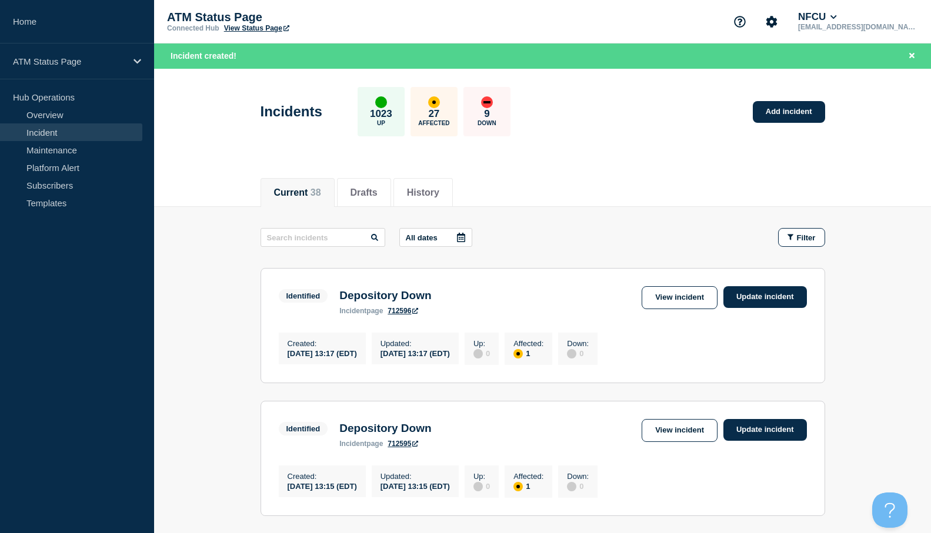
click at [578, 434] on div "Identified Depository Down incident page 712595 View incident Update incident" at bounding box center [543, 433] width 528 height 29
